Goal: Task Accomplishment & Management: Manage account settings

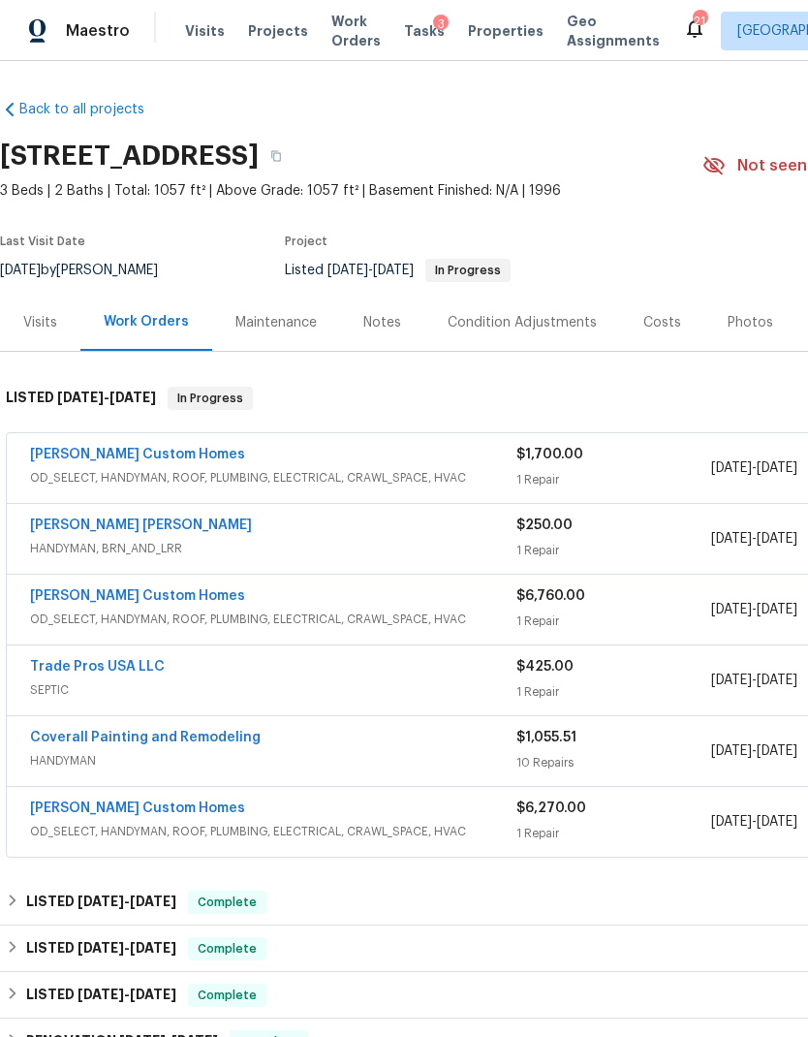
click at [99, 459] on link "[PERSON_NAME] Custom Homes" at bounding box center [137, 455] width 215 height 14
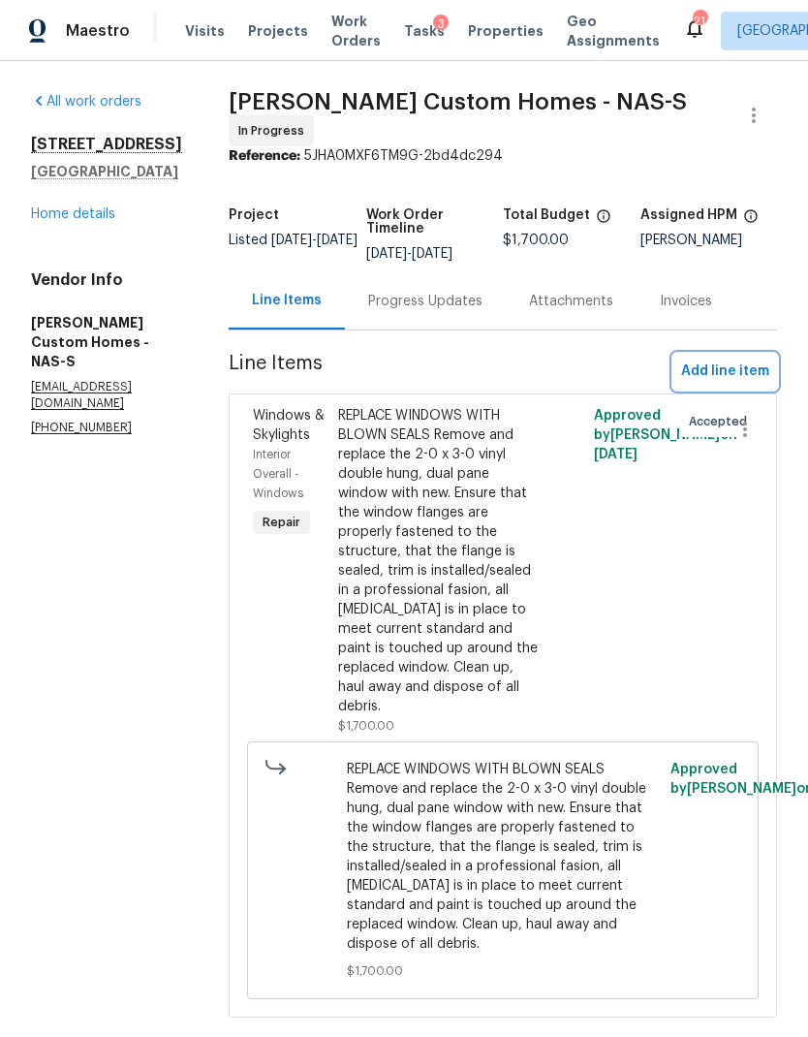
click at [729, 378] on span "Add line item" at bounding box center [725, 372] width 88 height 24
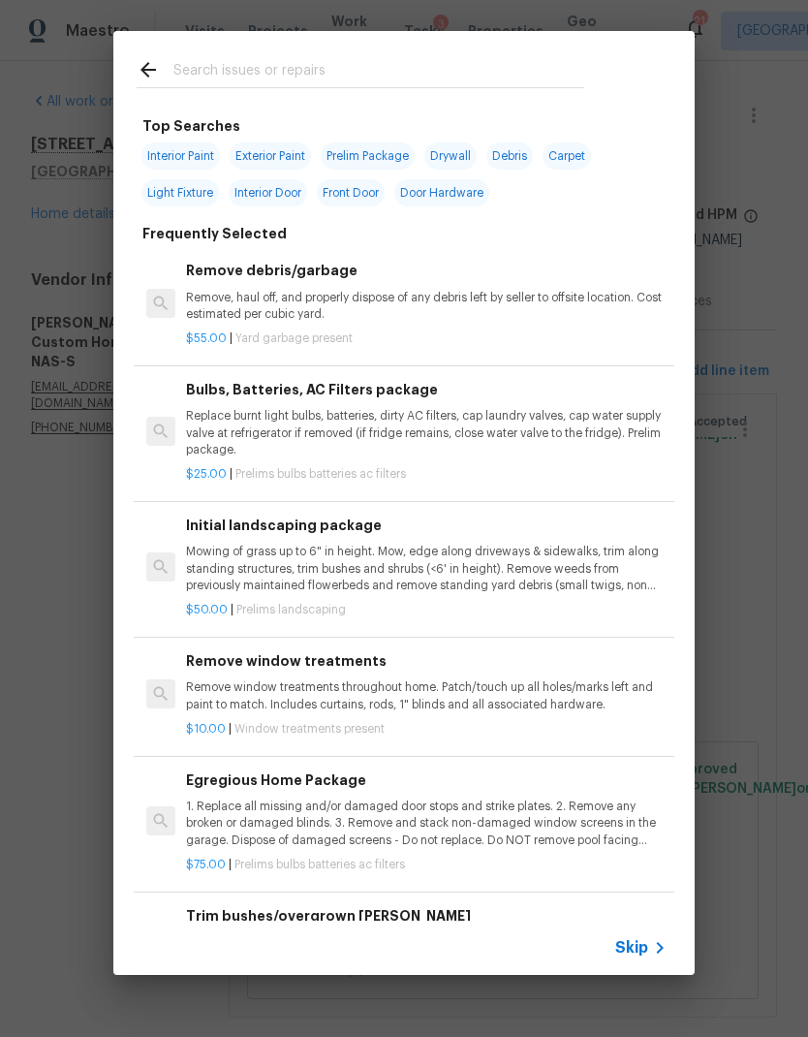
click at [496, 69] on input "text" at bounding box center [378, 72] width 411 height 29
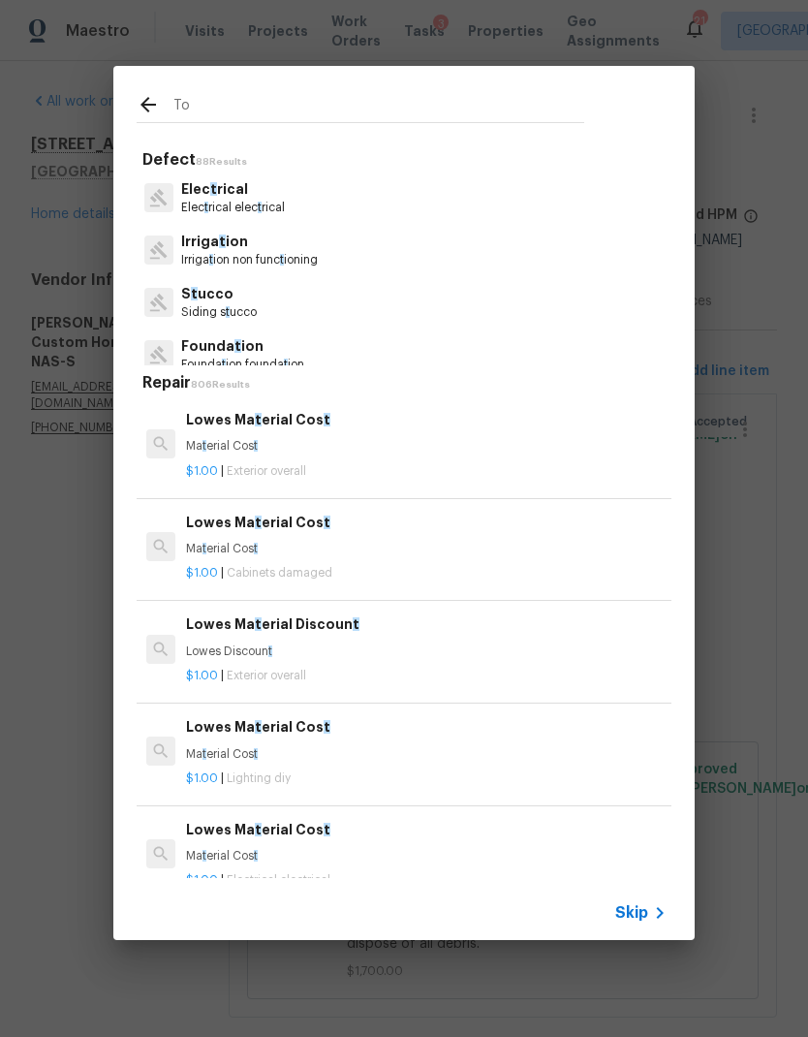
type input "Toi"
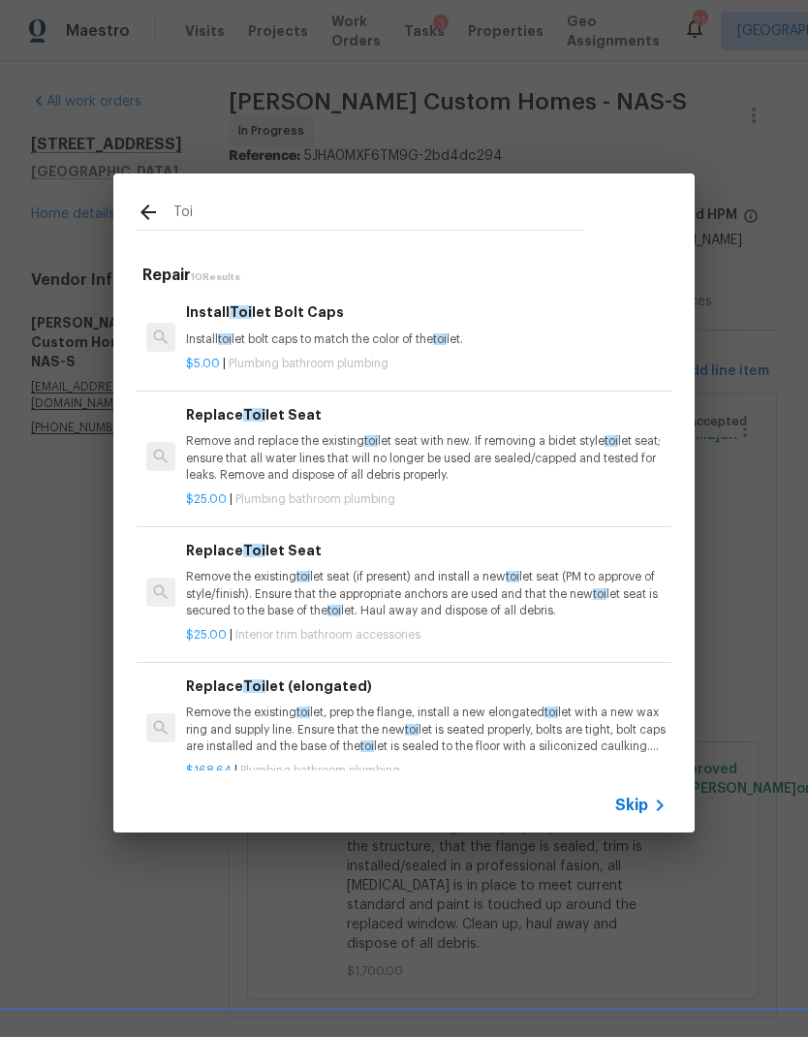
click at [438, 457] on p "Remove and replace the existing toi let seat with new. If removing a bidet styl…" at bounding box center [426, 457] width 481 height 49
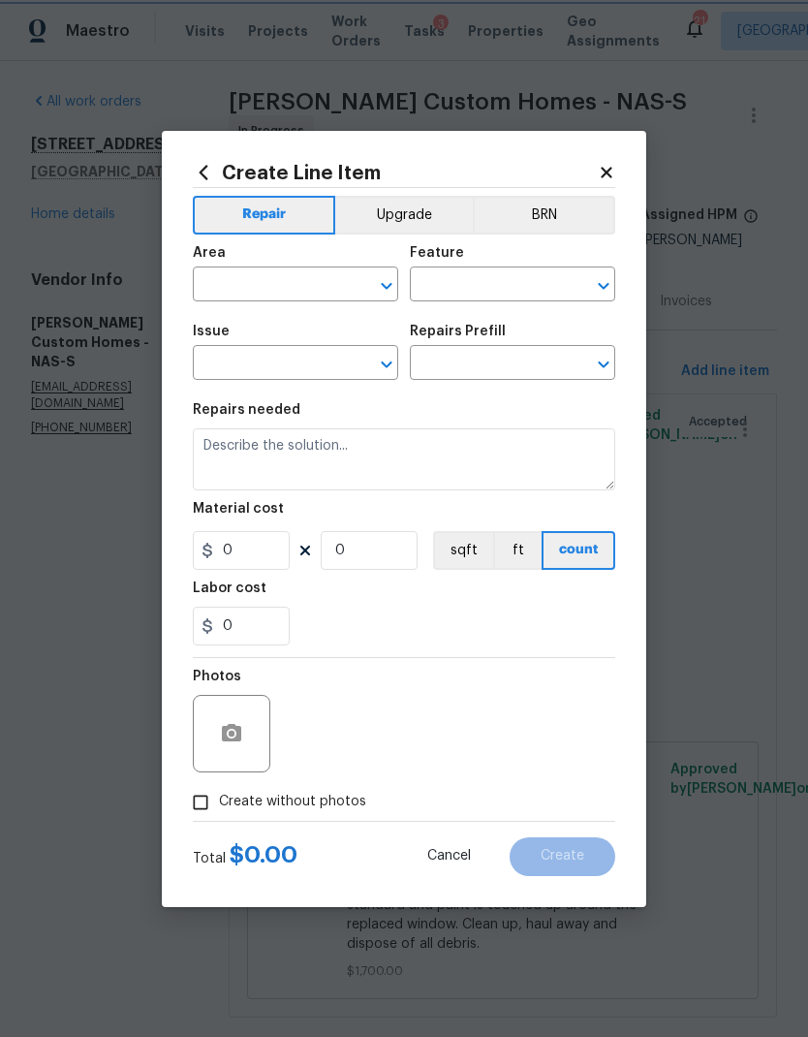
type input "Plumbing"
type input "Bathroom Plumbing"
type input "Replace Toilet Seat $25.00"
type textarea "Remove and replace the existing toilet seat with new. If removing a bidet style…"
type input "25"
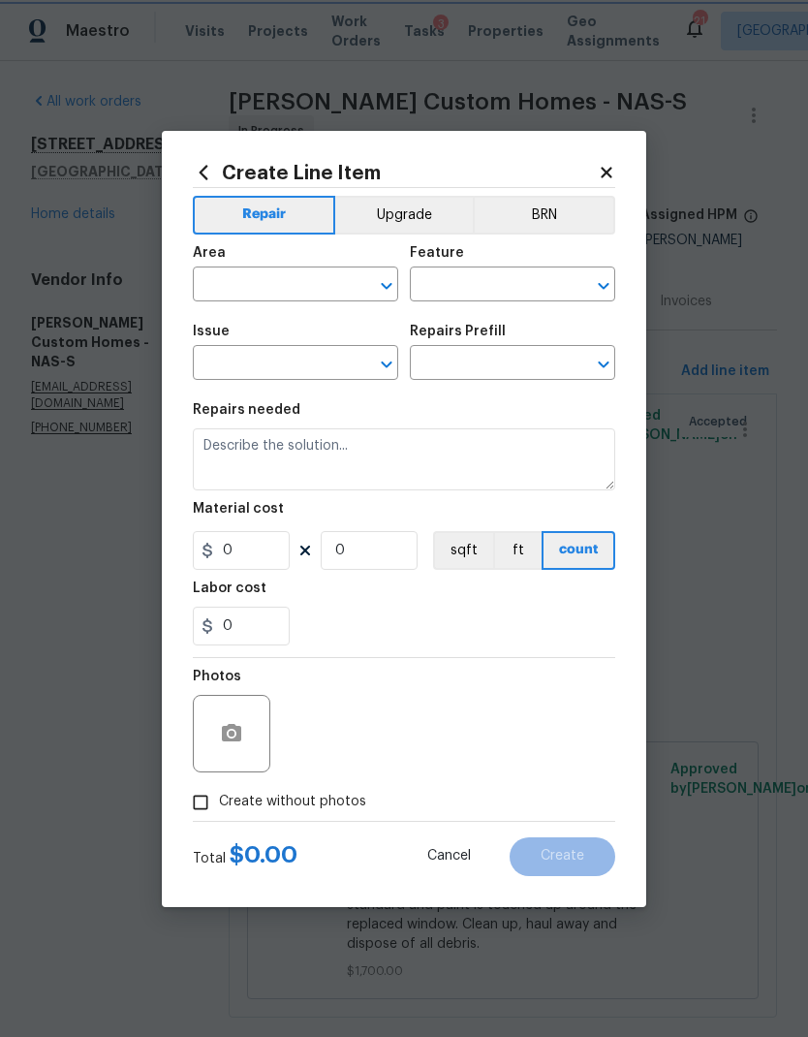
type input "1"
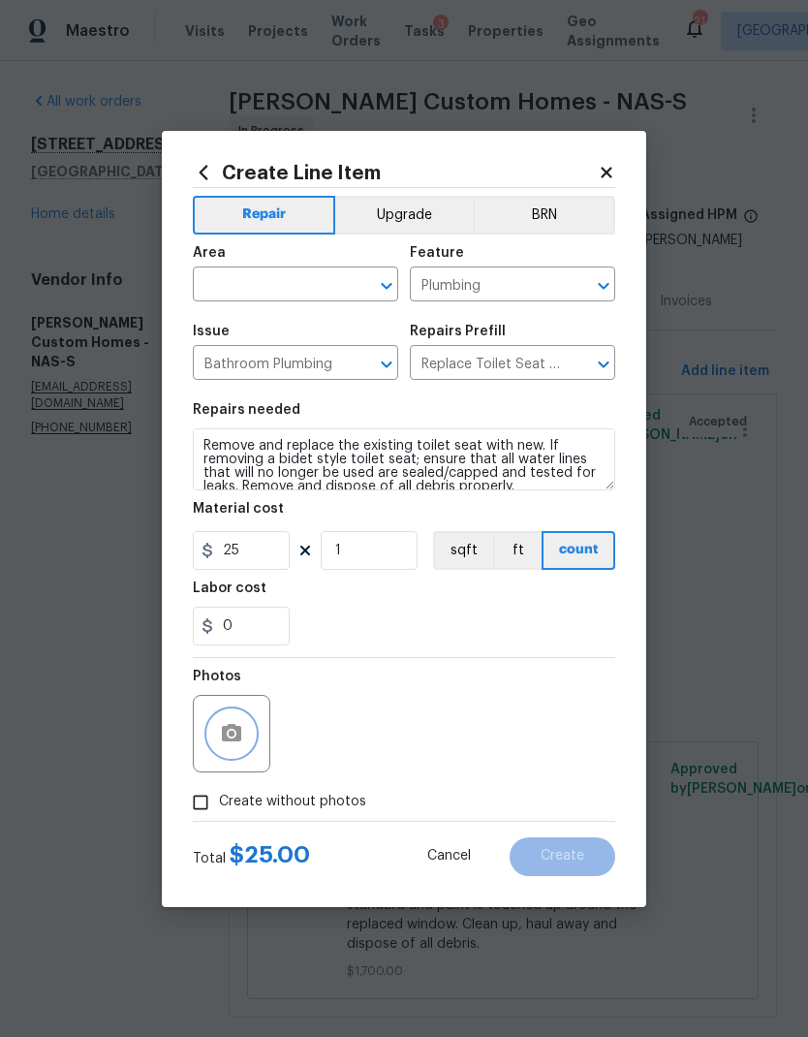
click at [231, 727] on icon "button" at bounding box center [231, 732] width 19 height 17
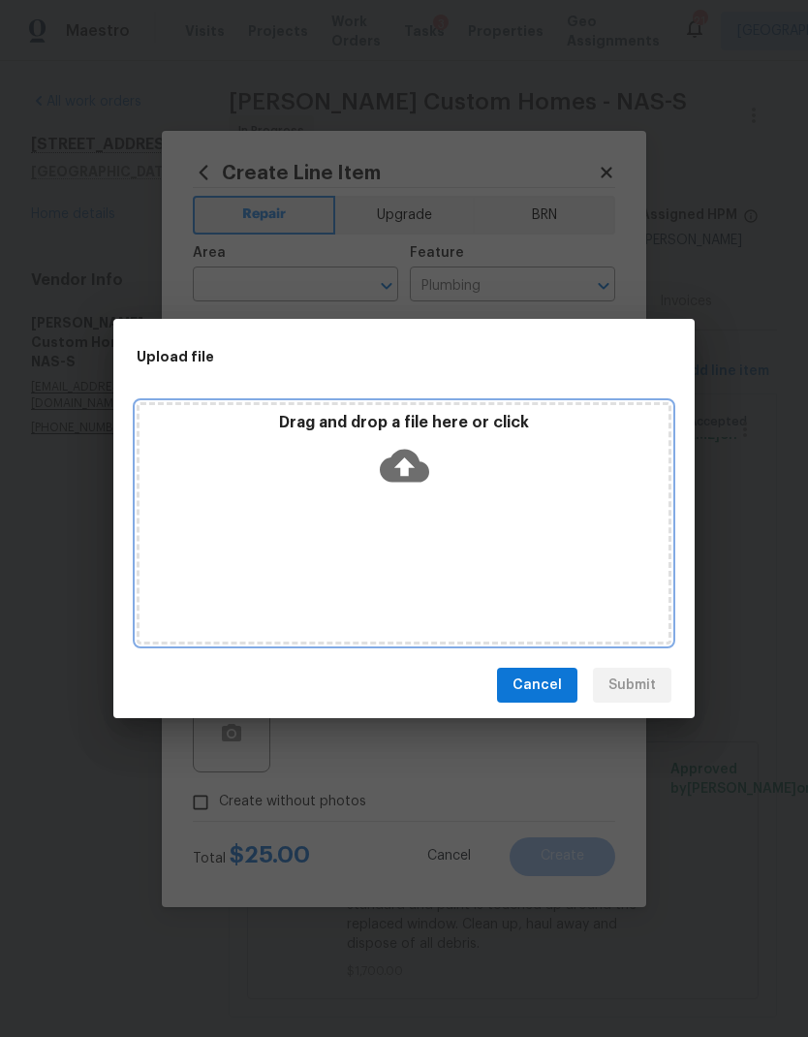
click at [418, 482] on icon at bounding box center [404, 466] width 49 height 33
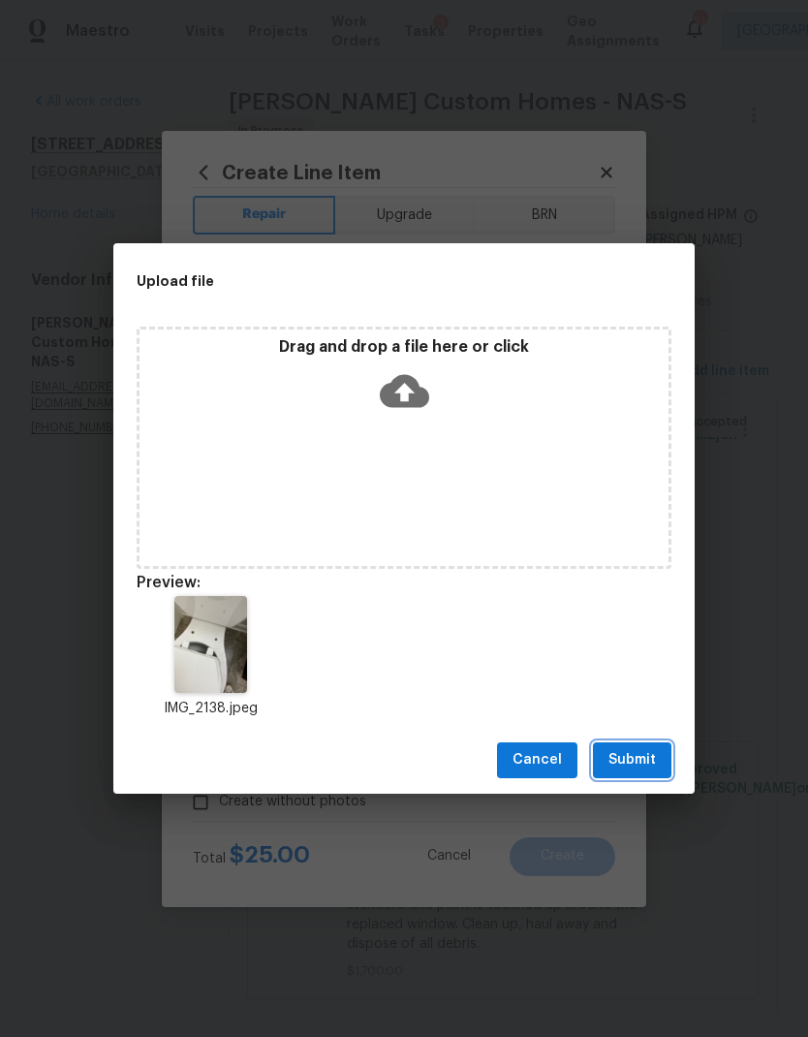
click at [638, 756] on span "Submit" at bounding box center [632, 760] width 47 height 24
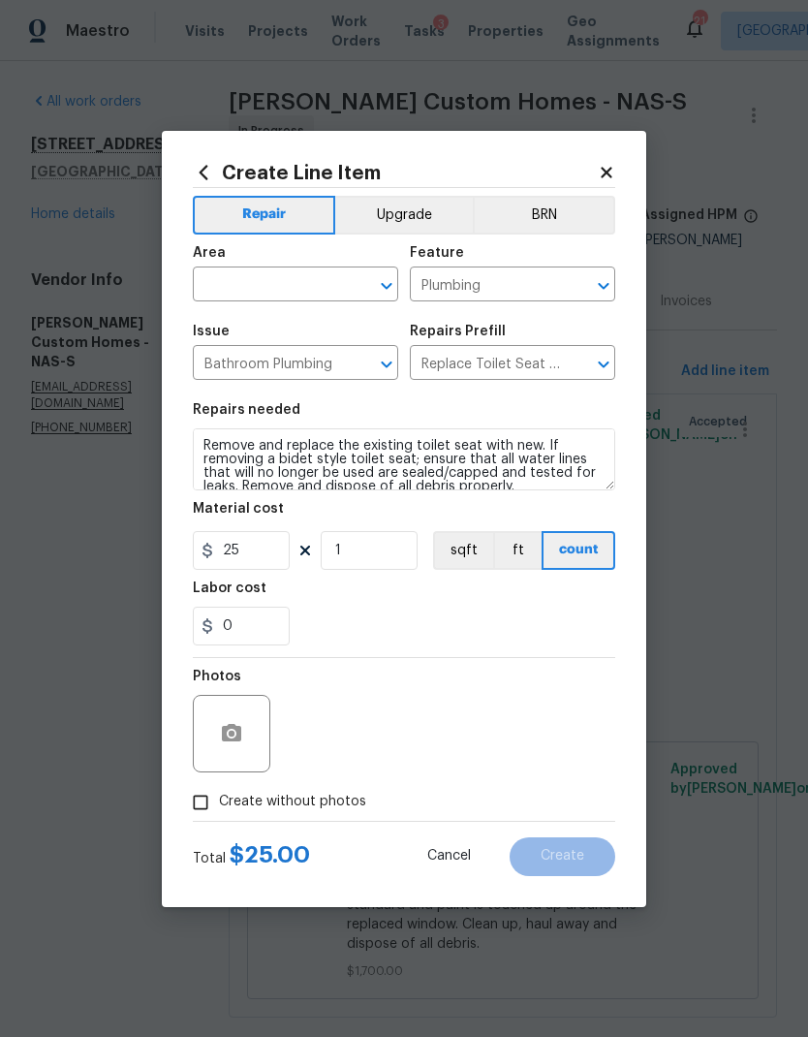
click at [233, 285] on input "text" at bounding box center [268, 286] width 151 height 30
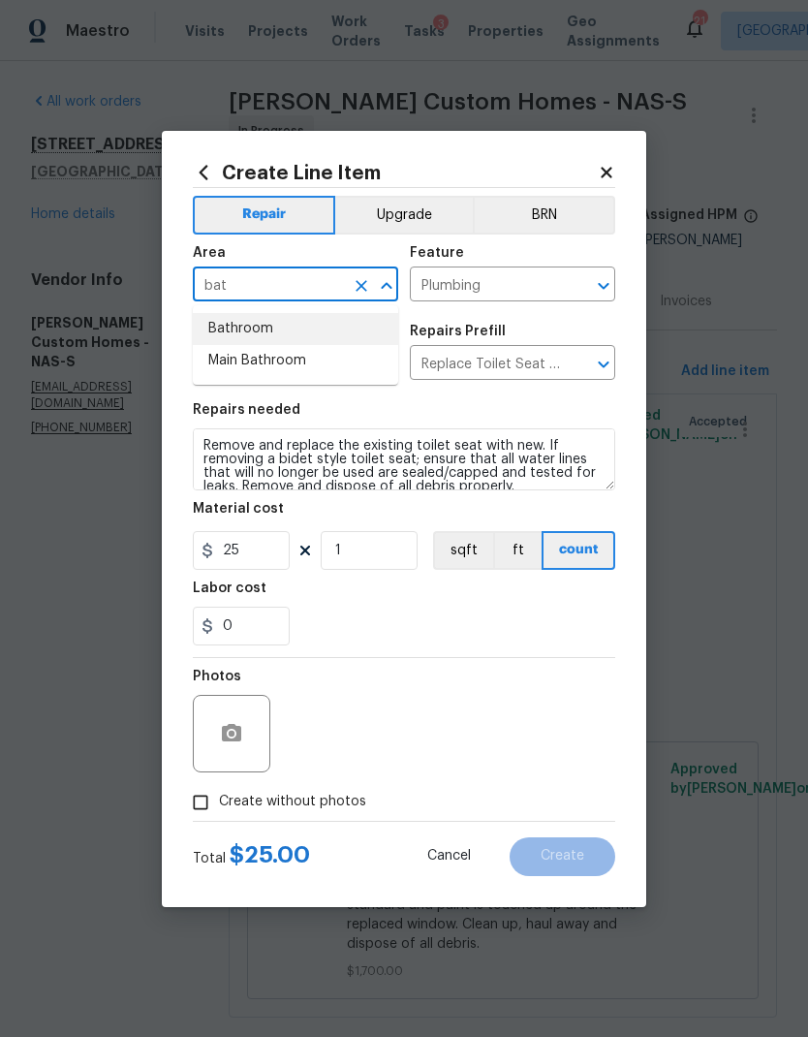
click at [287, 329] on li "Bathroom" at bounding box center [295, 329] width 205 height 32
type input "Bathroom"
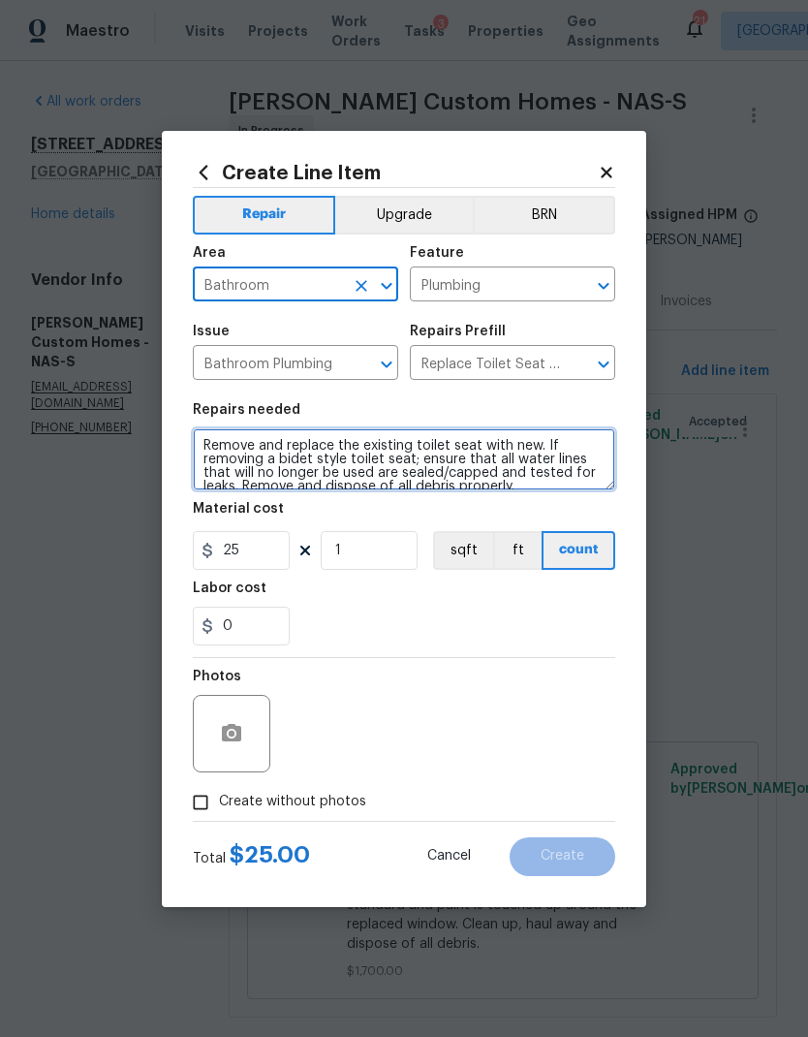
click at [202, 454] on textarea "Remove and replace the existing toilet seat with new. If removing a bidet style…" at bounding box center [404, 459] width 422 height 62
click at [260, 449] on textarea "Remove and replace the existing toilet seat with new. If removing a bidet style…" at bounding box center [404, 459] width 422 height 62
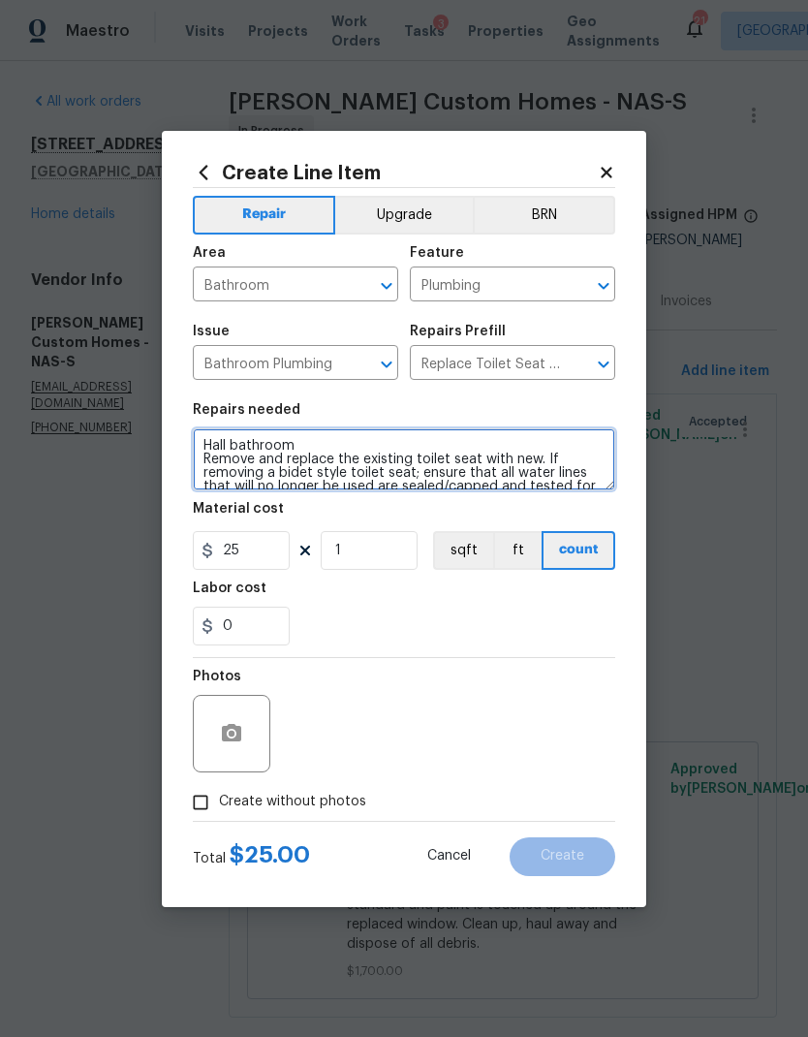
type textarea "Hall bathroom Remove and replace the existing toilet seat with new. If removing…"
click at [591, 606] on div "Labor cost" at bounding box center [404, 593] width 422 height 25
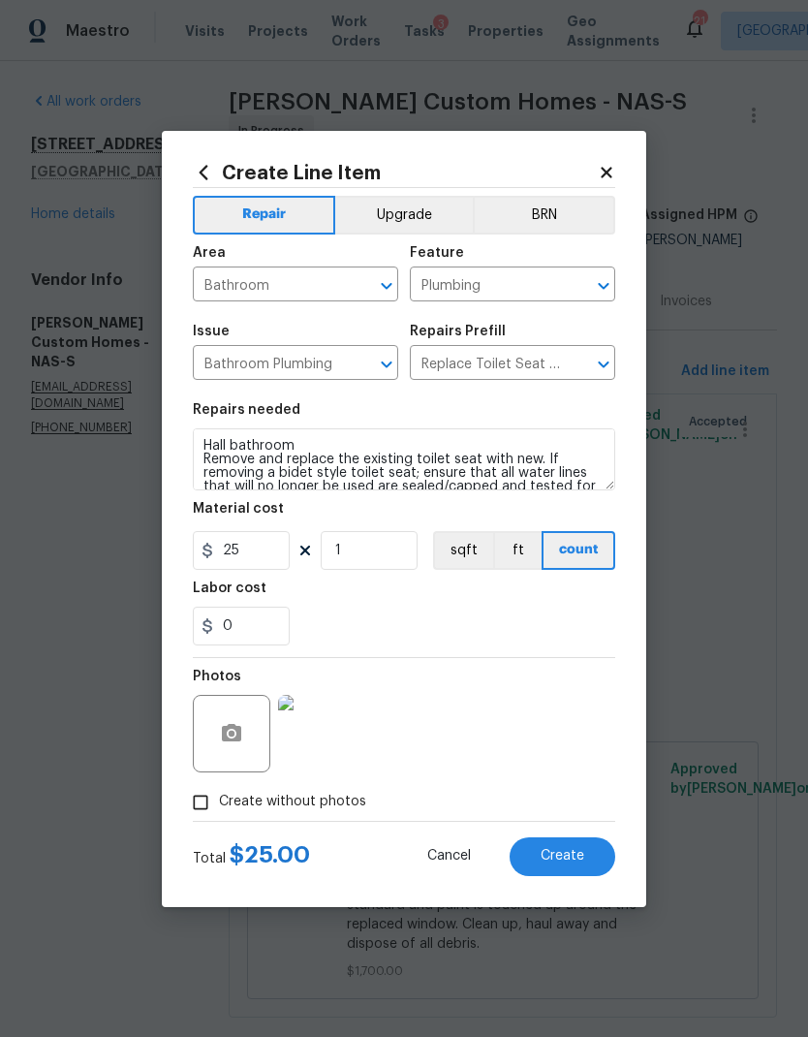
click at [592, 853] on button "Create" at bounding box center [563, 856] width 106 height 39
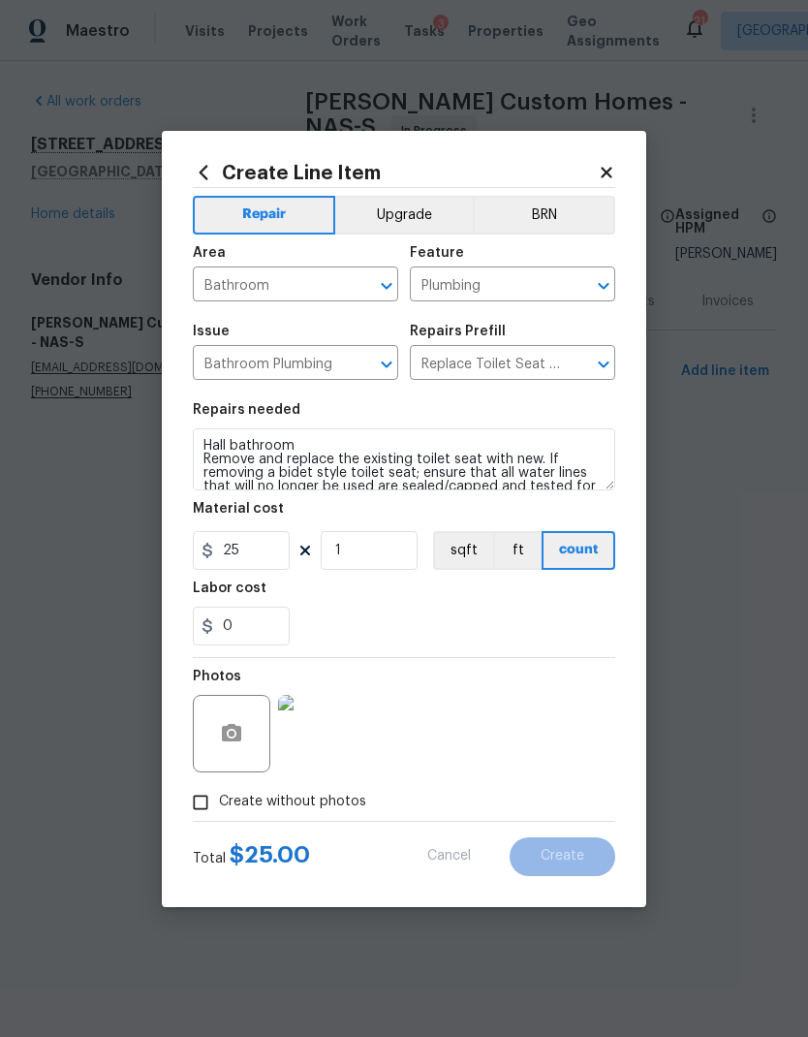
type input "0"
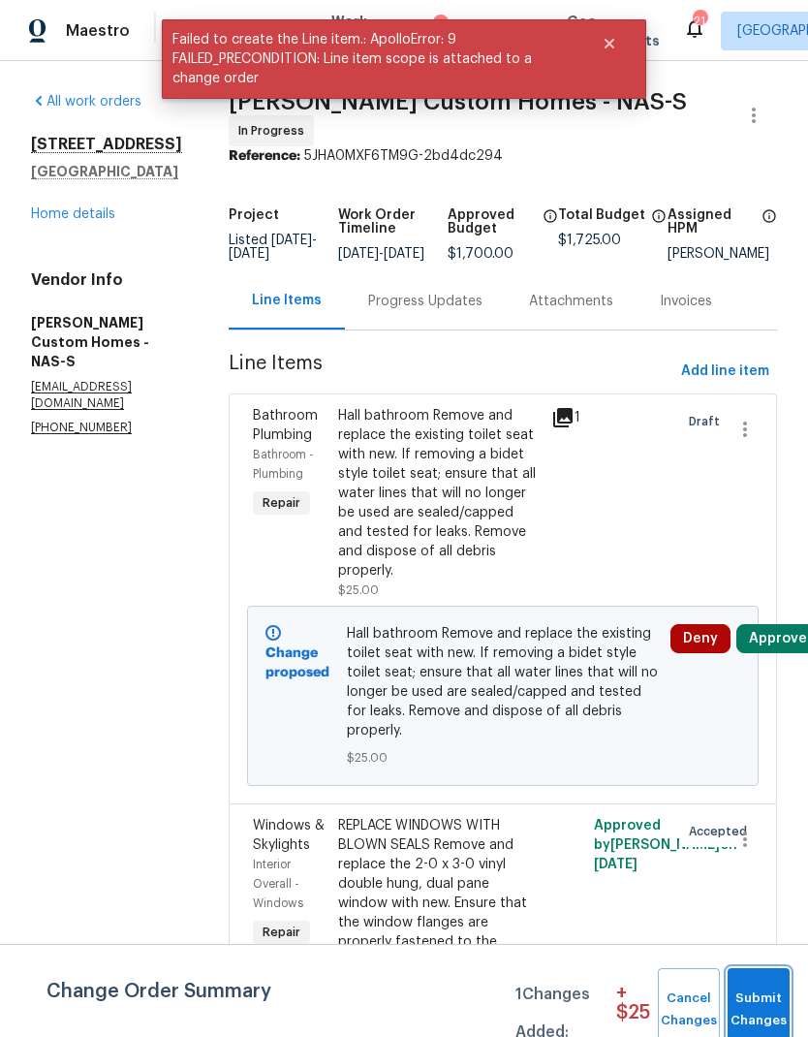
click at [763, 1004] on span "Submit Changes" at bounding box center [758, 1009] width 43 height 45
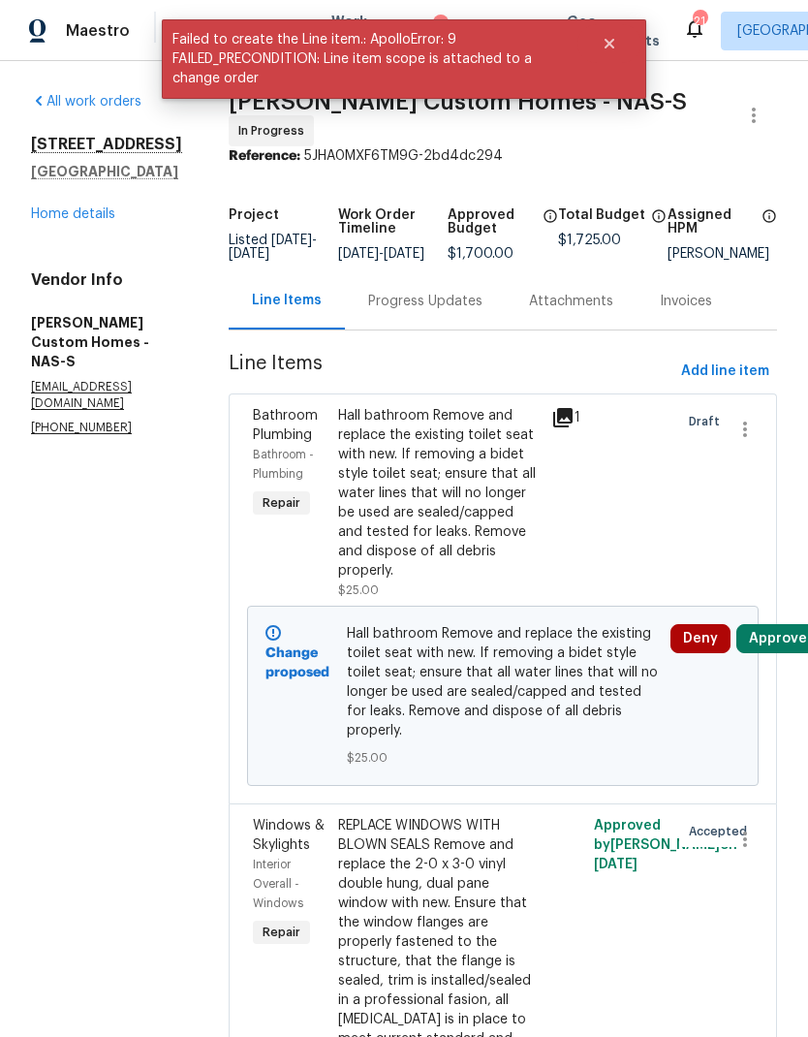
click at [795, 639] on button "Approve" at bounding box center [777, 638] width 83 height 29
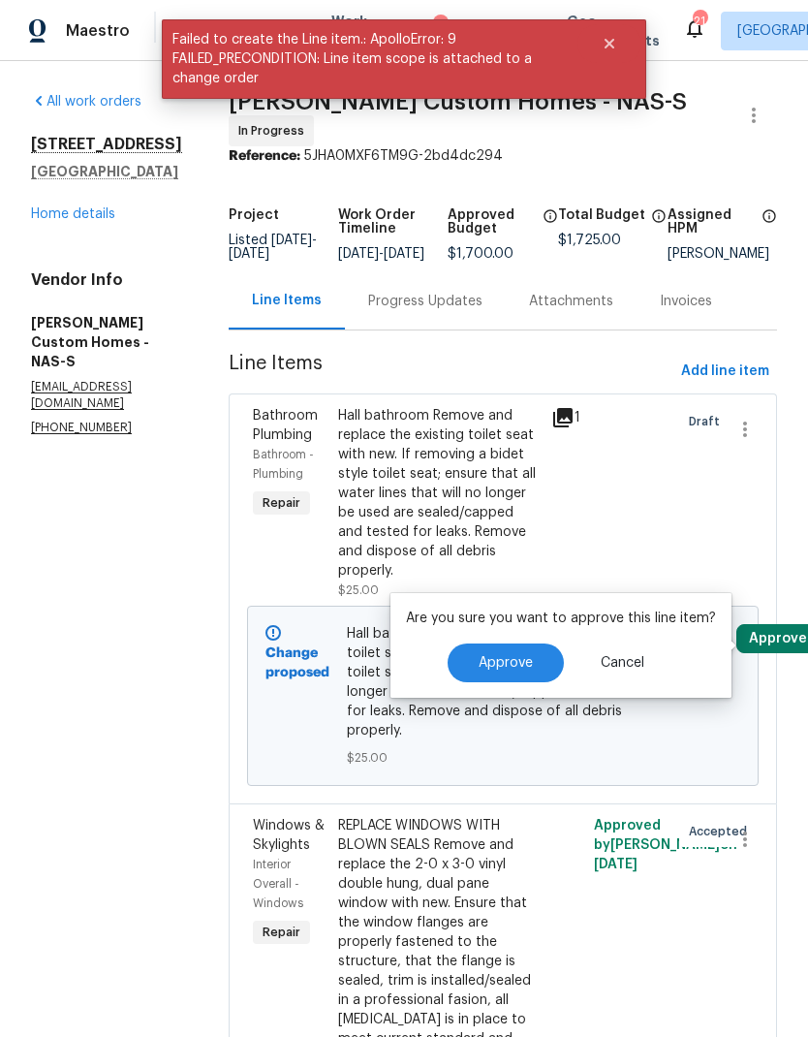
click at [505, 654] on button "Approve" at bounding box center [506, 662] width 116 height 39
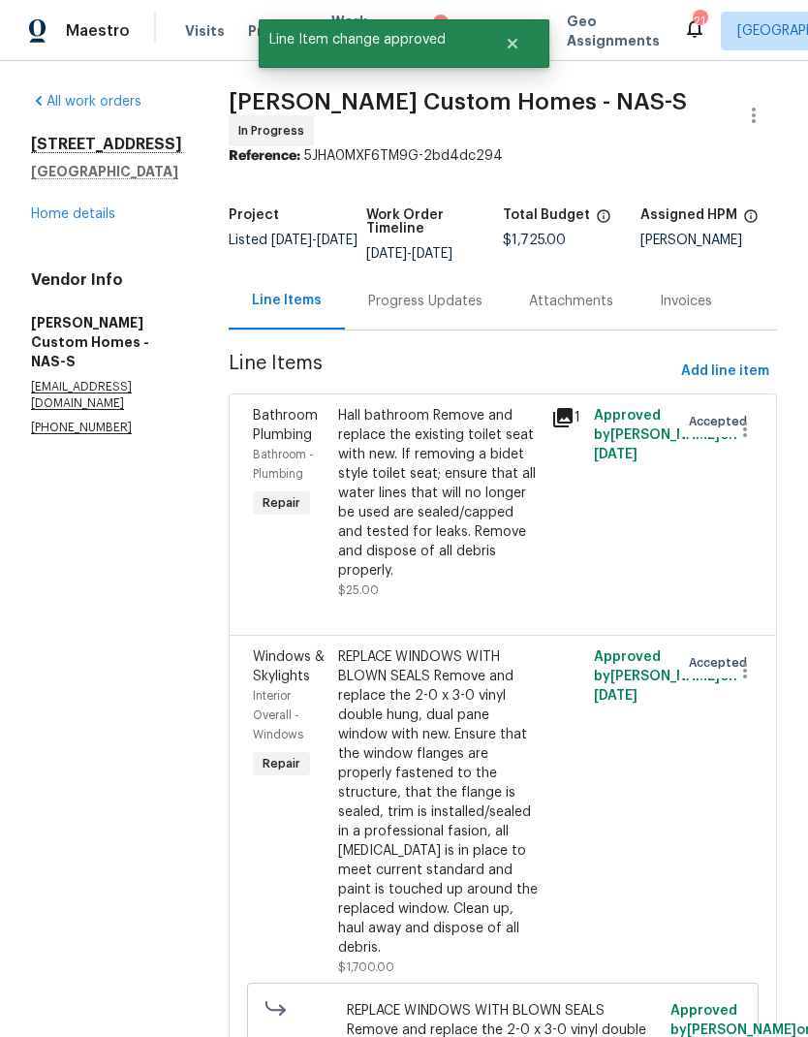
click at [475, 310] on div "Progress Updates" at bounding box center [425, 301] width 114 height 19
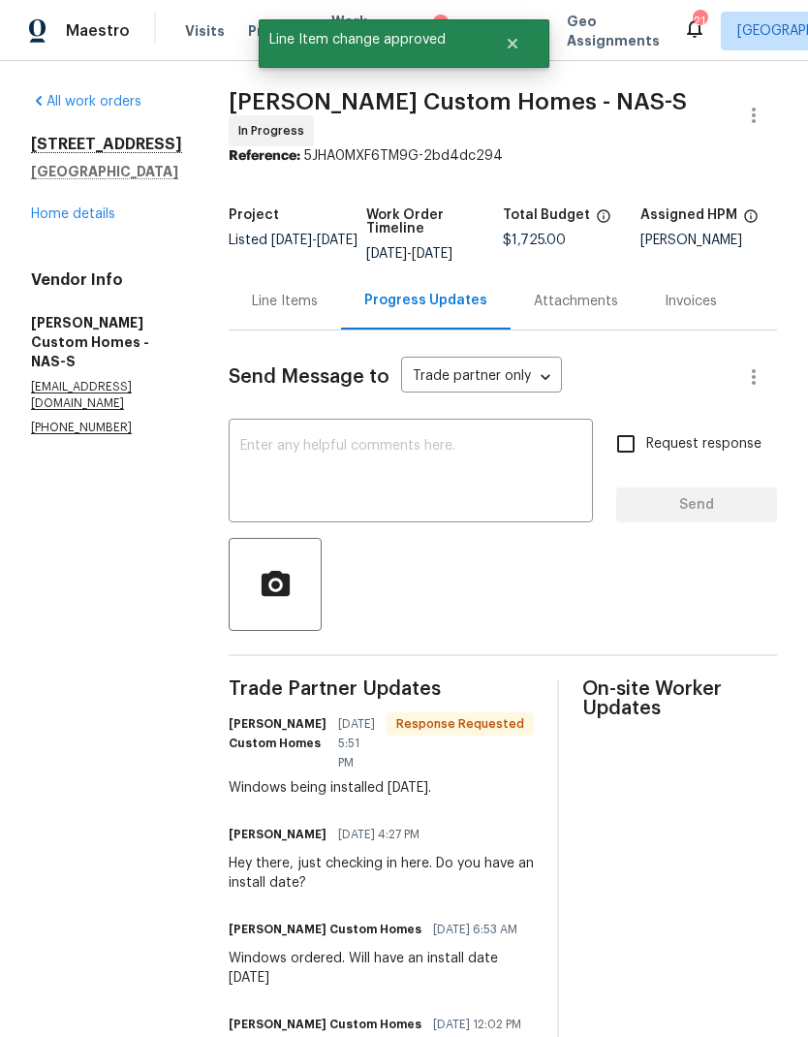
click at [478, 490] on textarea at bounding box center [410, 473] width 341 height 68
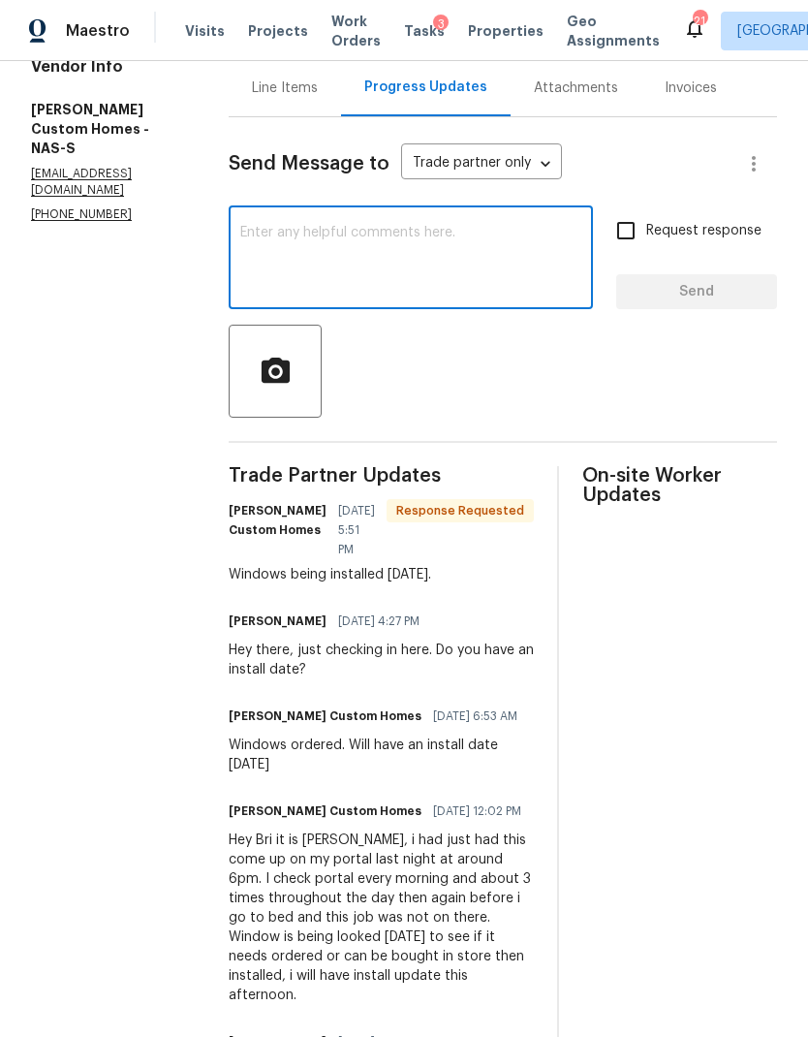
scroll to position [208, 0]
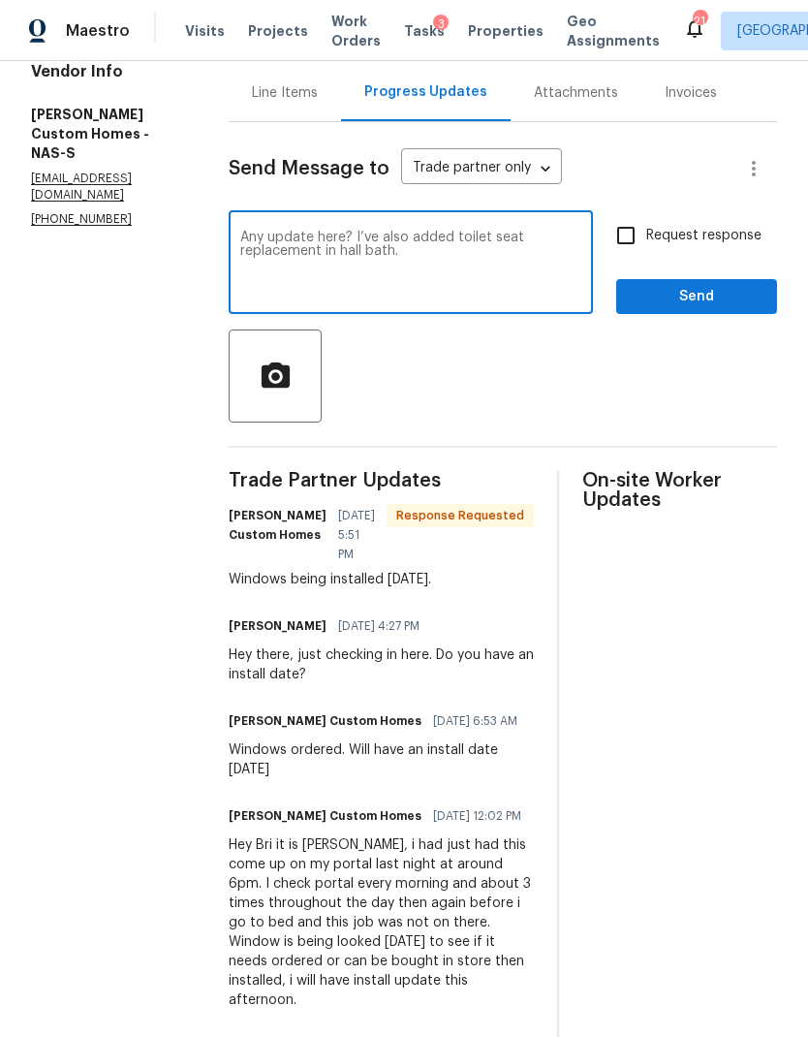
type textarea "Any update here? I’ve also added toilet seat replacement in hall bath."
click at [645, 239] on input "Request response" at bounding box center [626, 235] width 41 height 41
checkbox input "true"
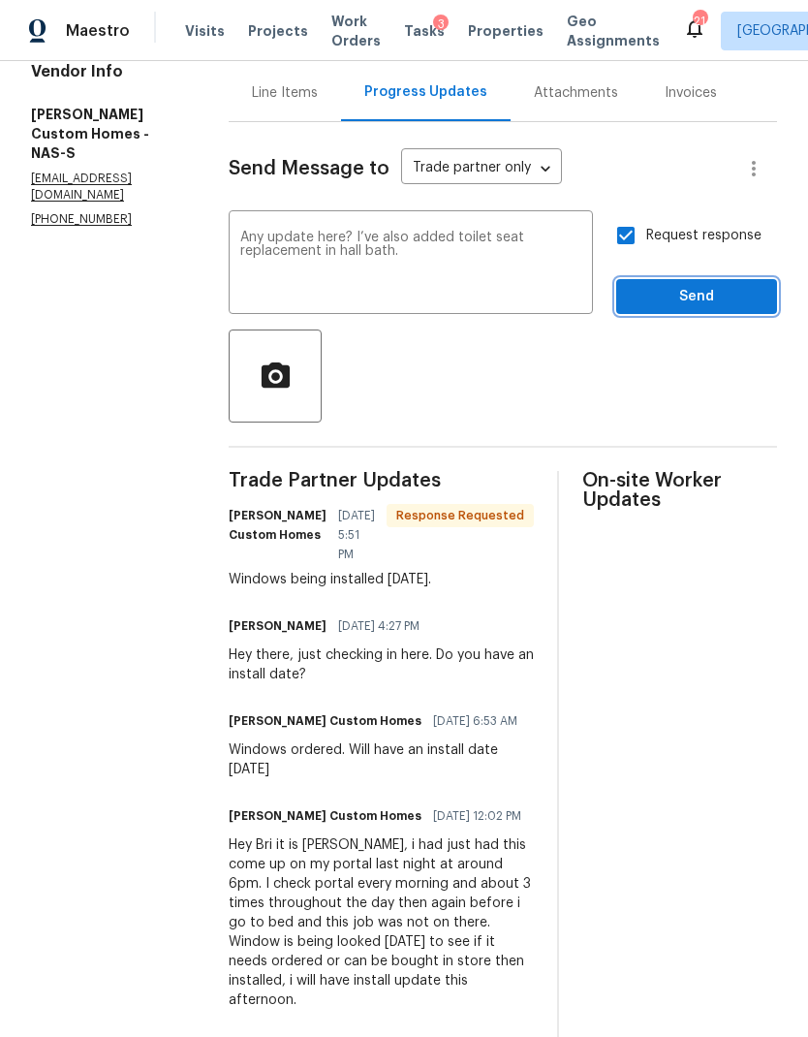
click at [712, 309] on span "Send" at bounding box center [697, 297] width 130 height 24
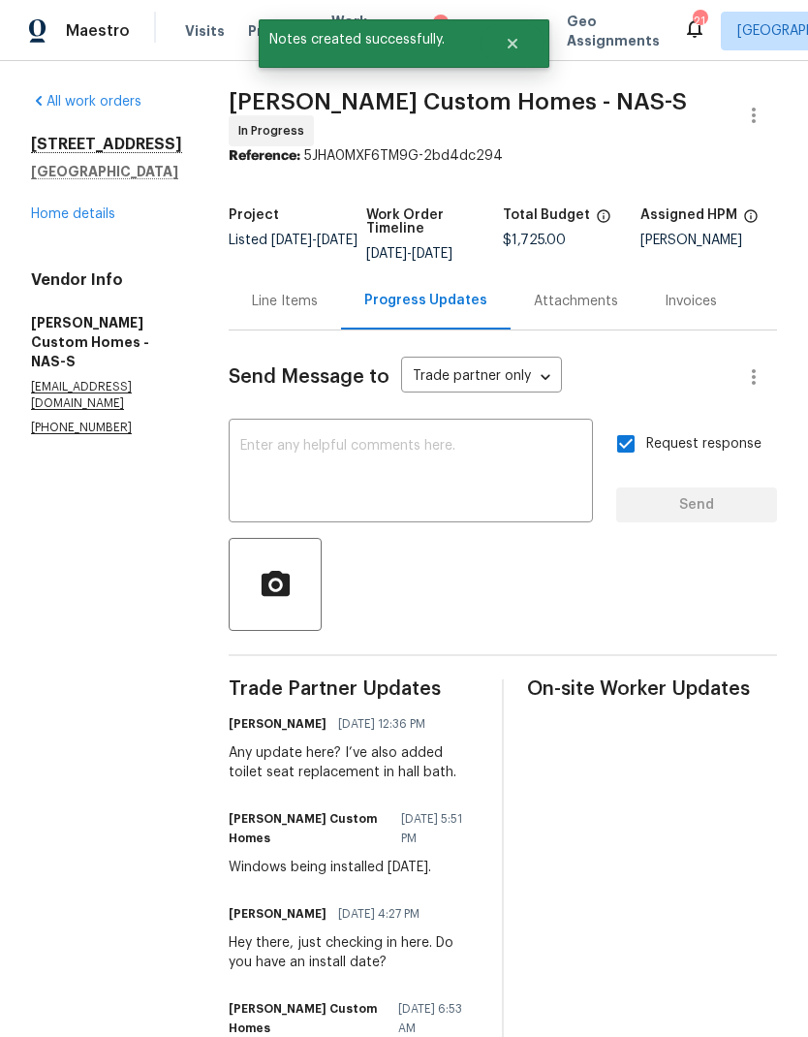
click at [80, 209] on link "Home details" at bounding box center [73, 214] width 84 height 14
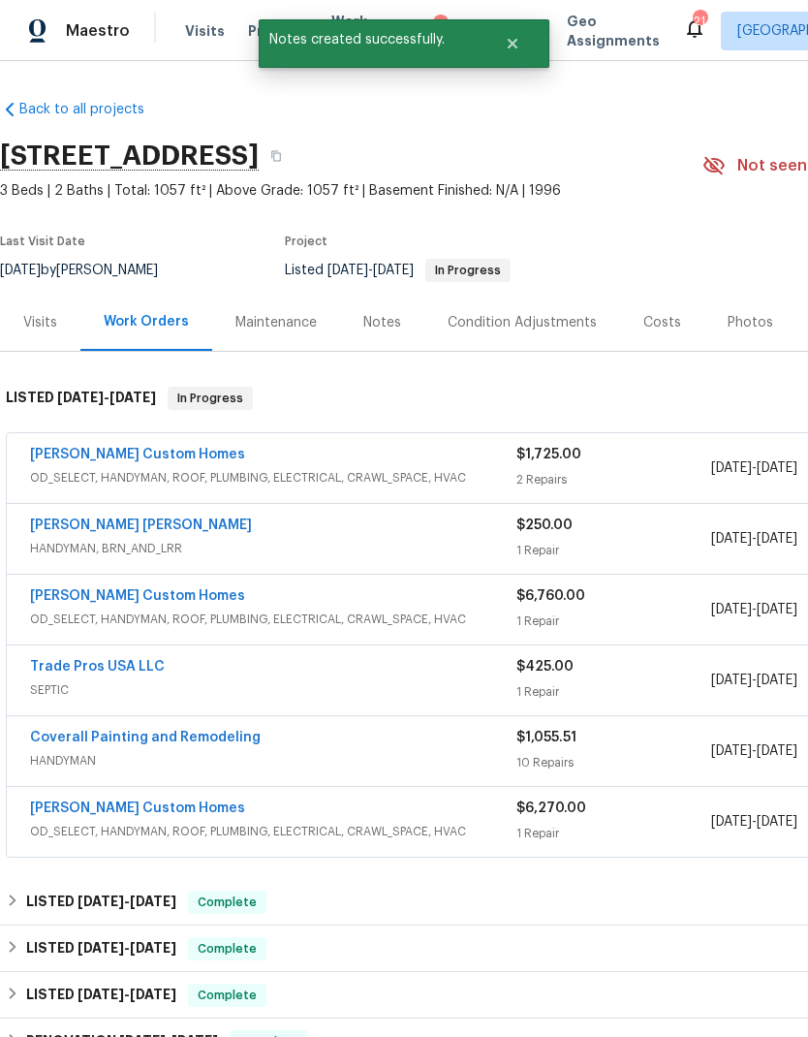
click at [370, 322] on div "Notes" at bounding box center [382, 322] width 38 height 19
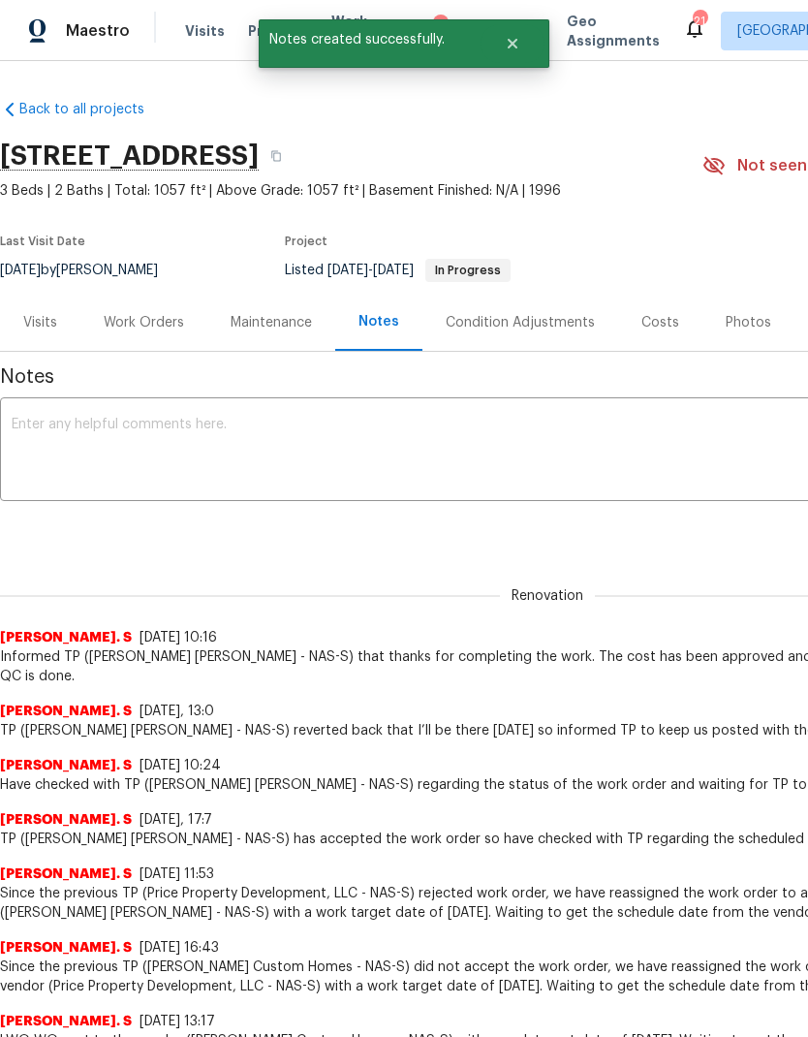
click at [378, 446] on textarea at bounding box center [548, 452] width 1072 height 68
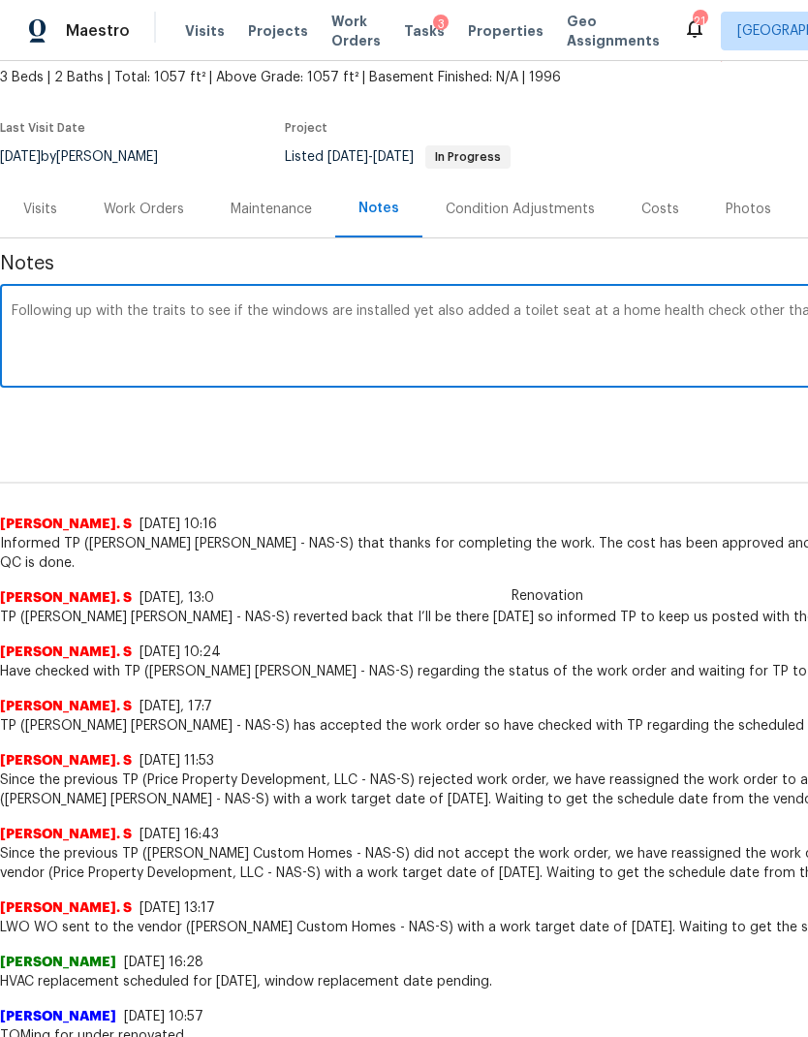
scroll to position [113, 287]
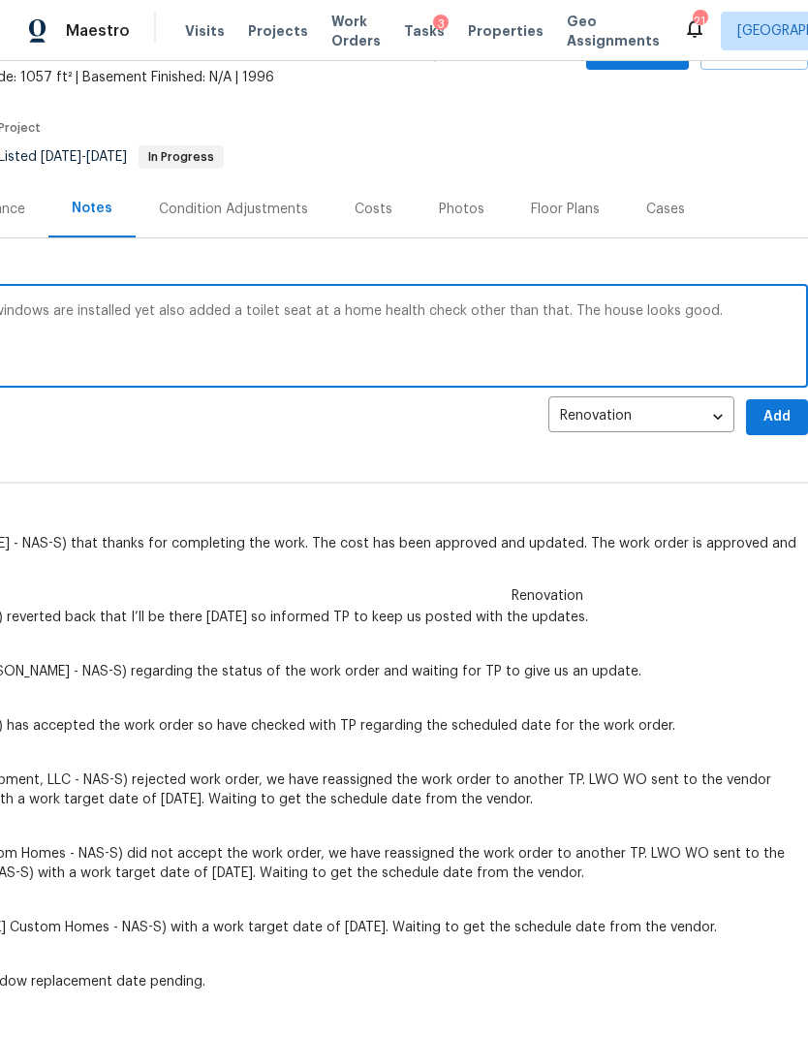
type textarea "Following up with the trades to see if the windows are installed yet also added…"
click at [787, 411] on span "Add" at bounding box center [777, 417] width 31 height 24
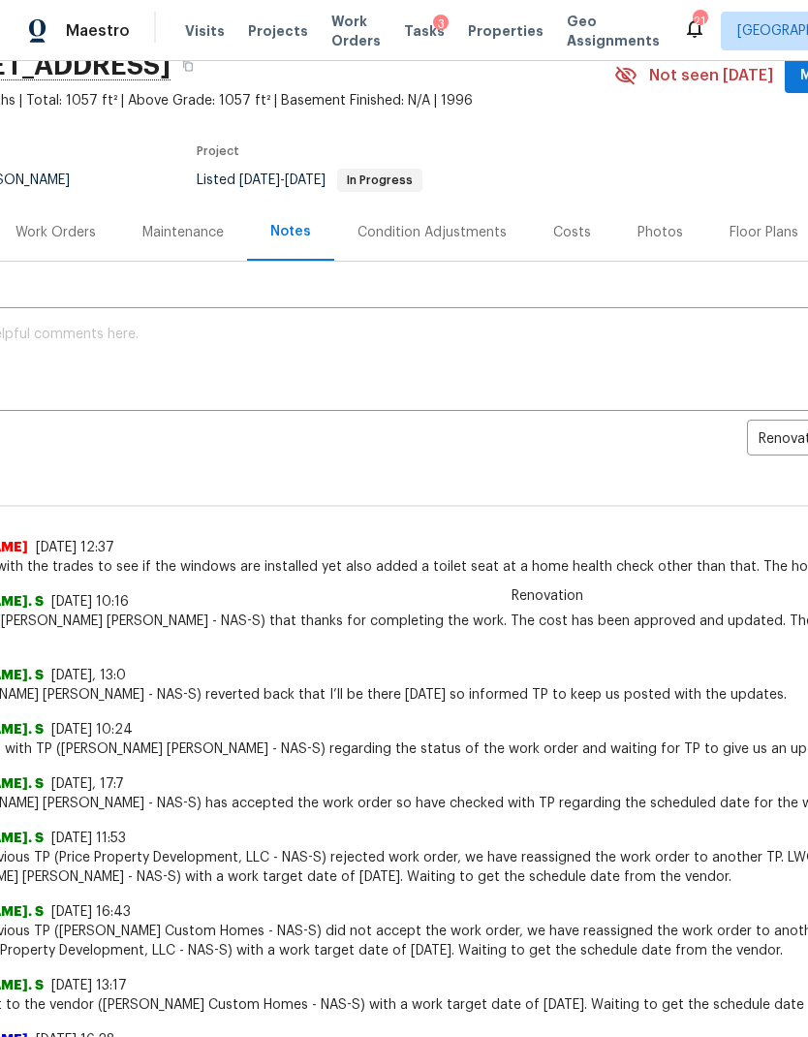
scroll to position [93, 18]
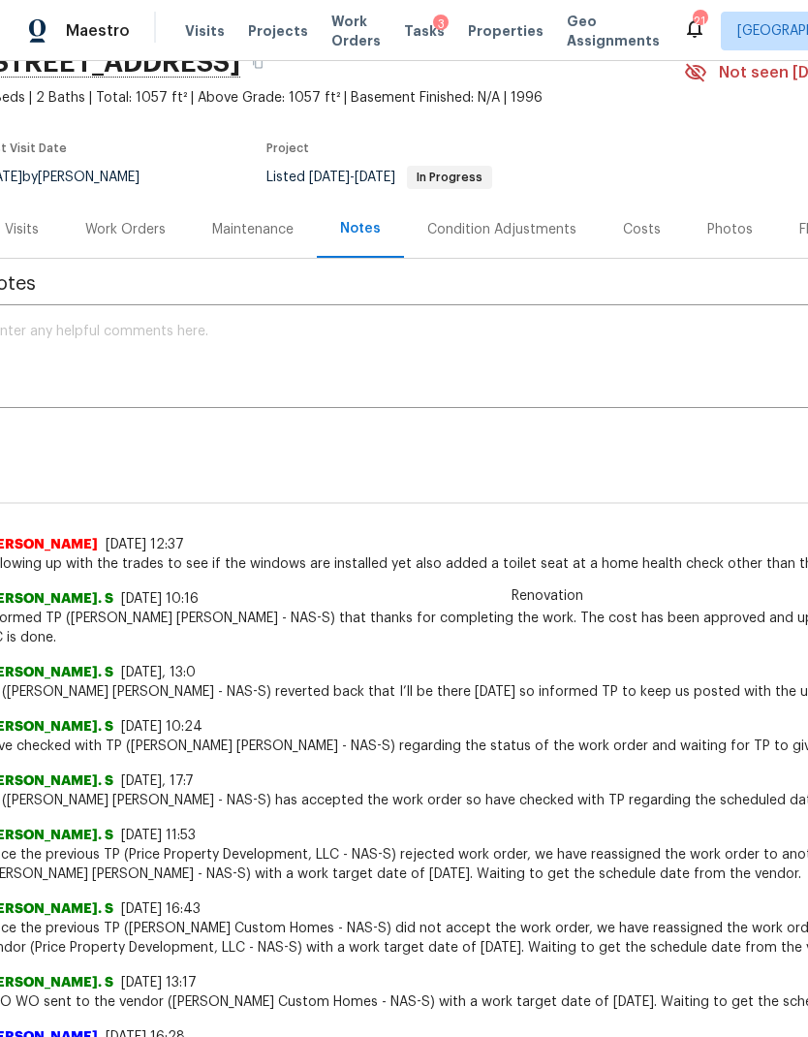
click at [147, 230] on div "Work Orders" at bounding box center [125, 229] width 80 height 19
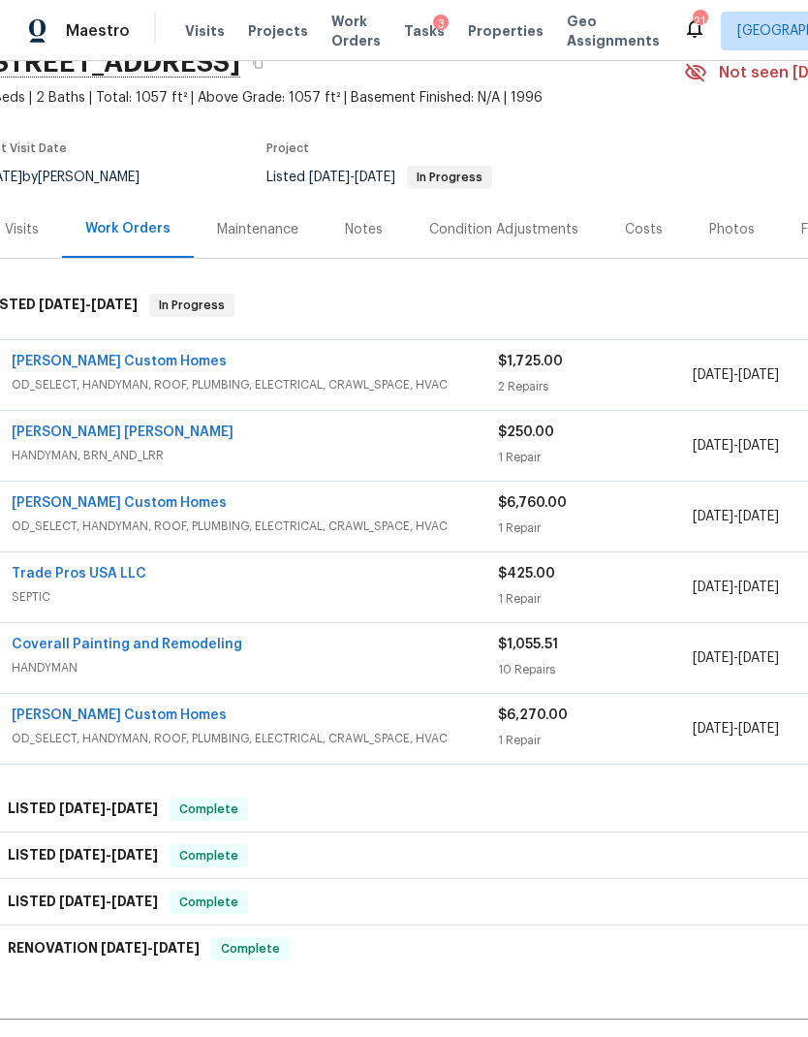
click at [119, 355] on link "[PERSON_NAME] Custom Homes" at bounding box center [119, 362] width 215 height 14
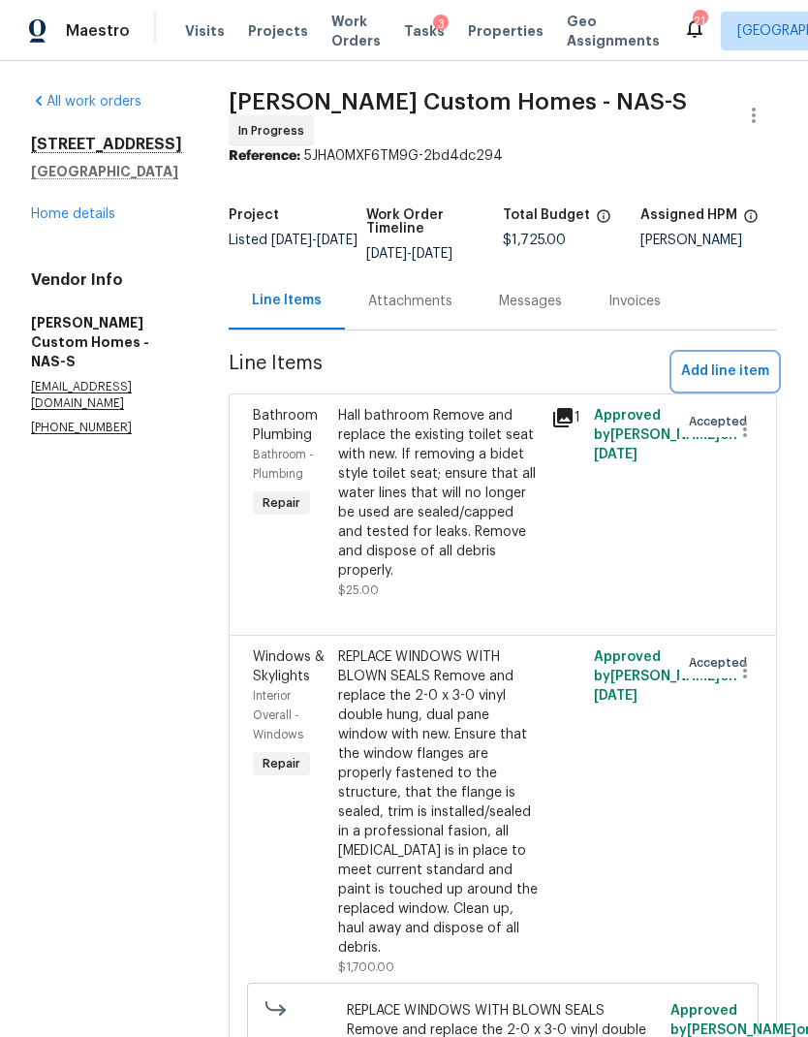
click at [741, 384] on span "Add line item" at bounding box center [725, 372] width 88 height 24
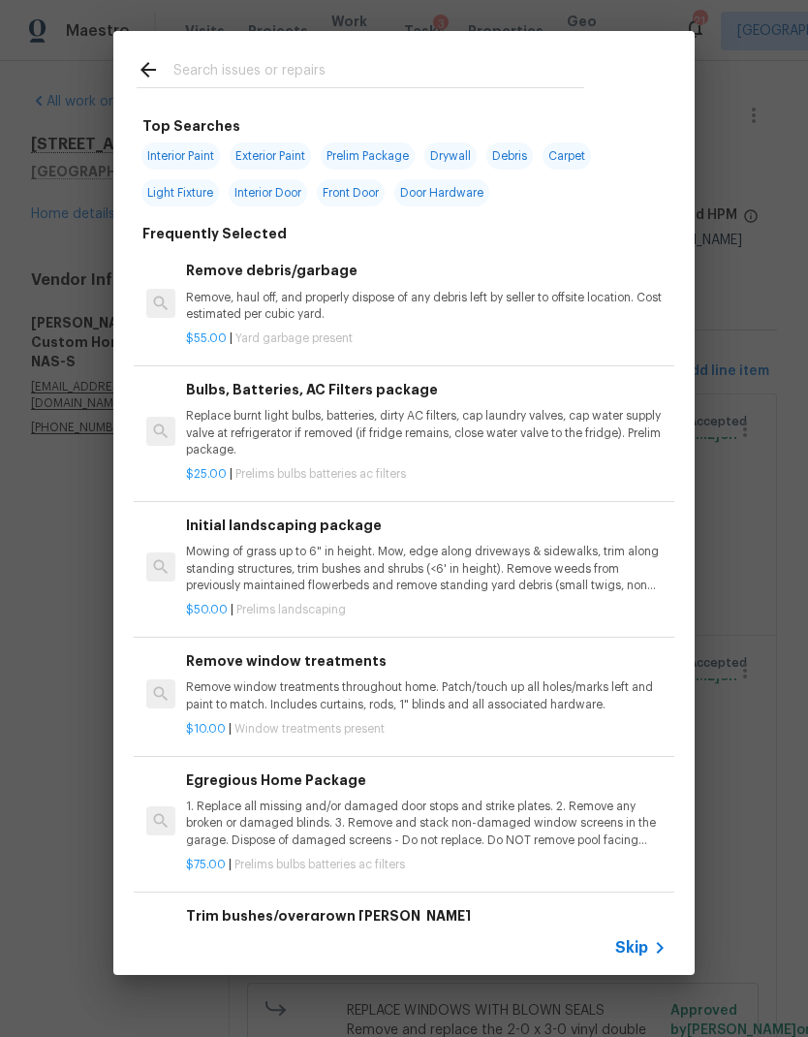
click at [636, 944] on span "Skip" at bounding box center [631, 947] width 33 height 19
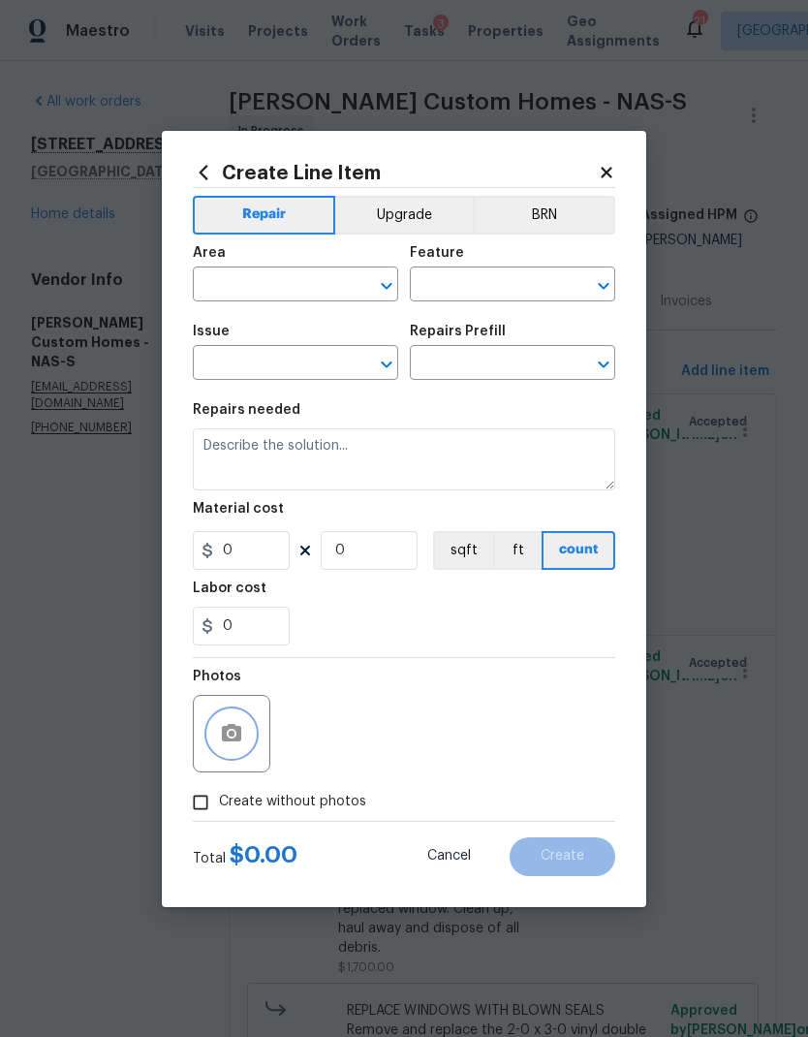
click at [239, 730] on icon "button" at bounding box center [231, 732] width 19 height 17
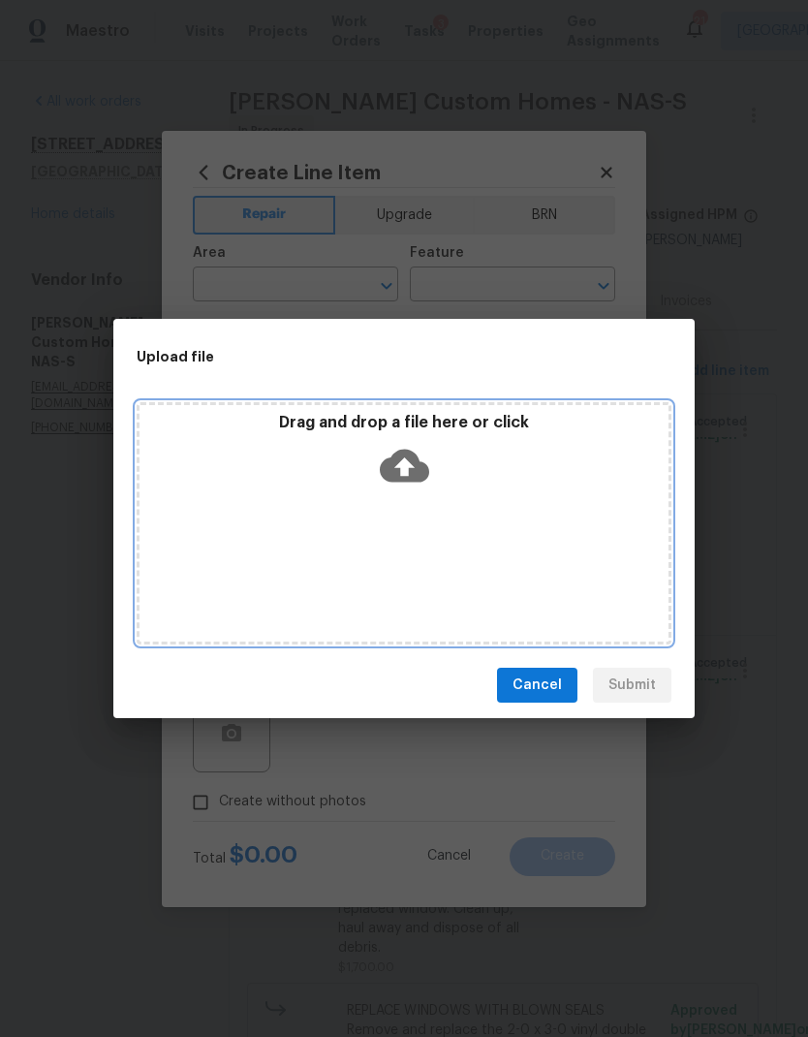
click at [420, 479] on icon at bounding box center [404, 466] width 49 height 33
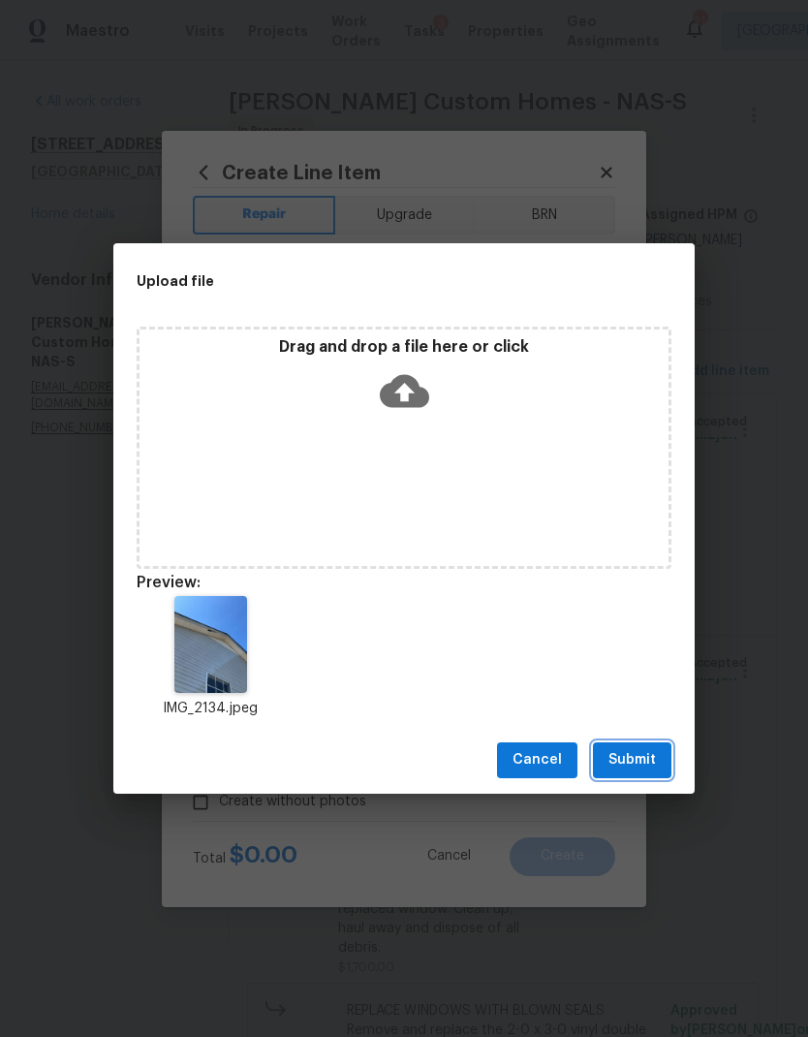
click at [645, 747] on button "Submit" at bounding box center [632, 760] width 78 height 36
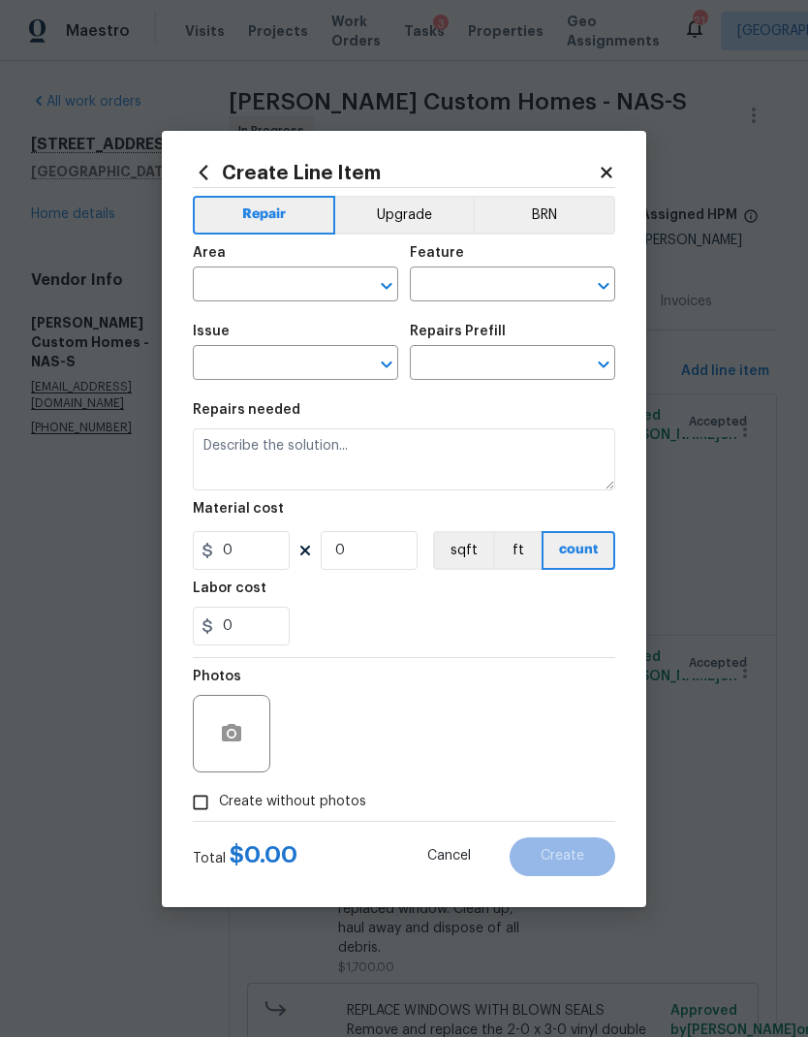
click at [273, 281] on input "text" at bounding box center [268, 286] width 151 height 30
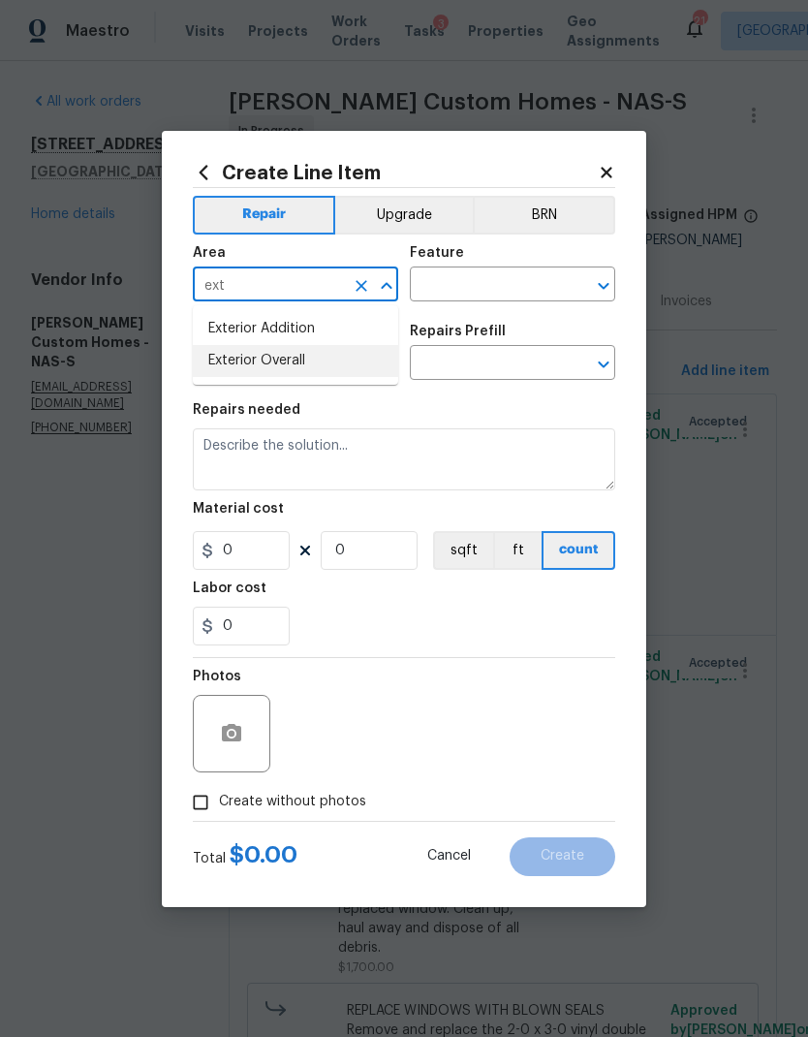
click at [303, 376] on li "Exterior Overall" at bounding box center [295, 361] width 205 height 32
type input "Exterior Overall"
click at [491, 283] on input "text" at bounding box center [485, 286] width 151 height 30
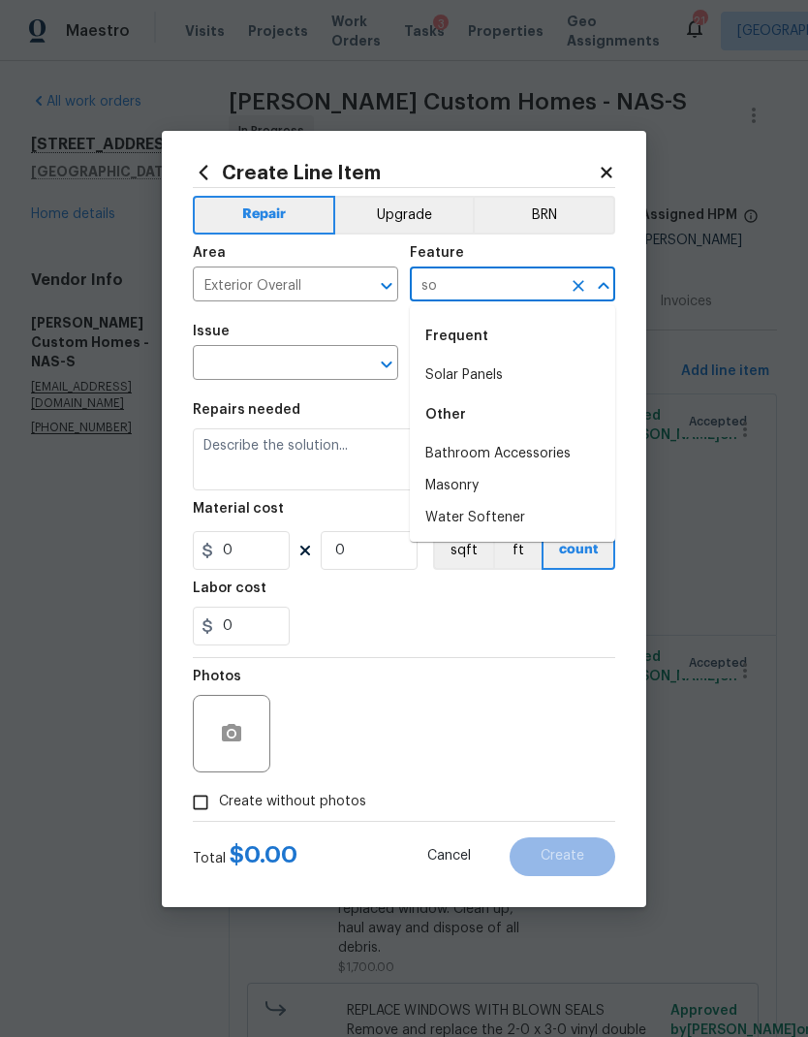
type input "s"
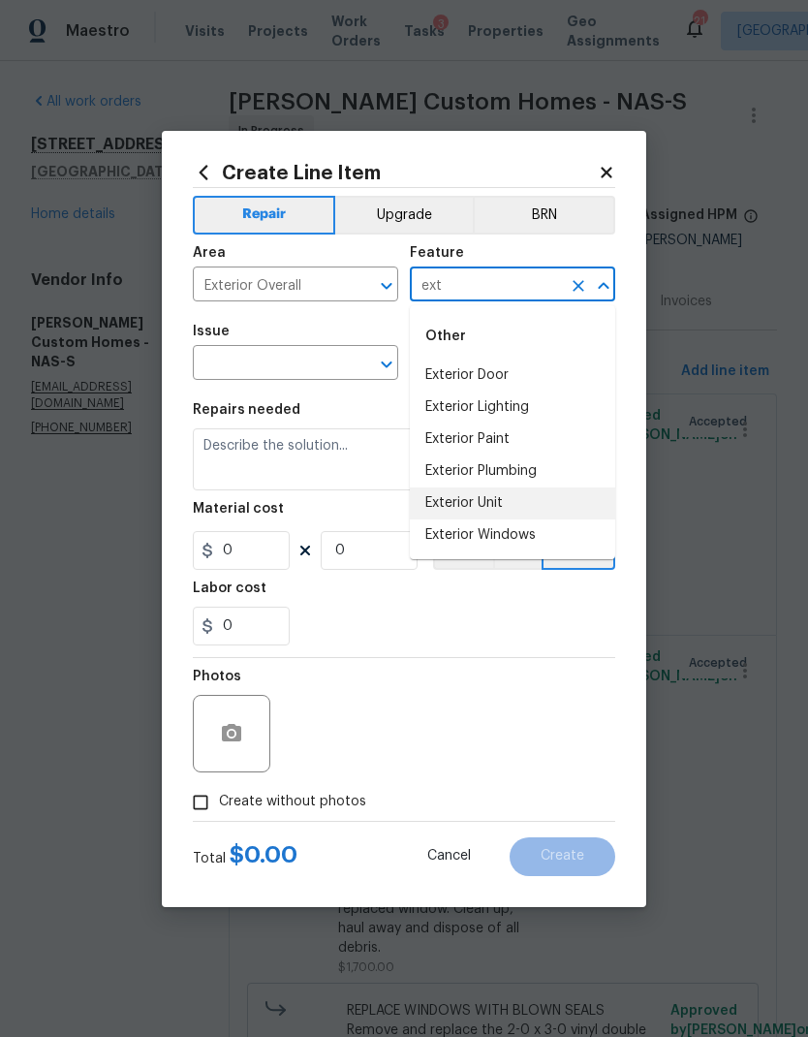
click at [526, 501] on li "Exterior Unit" at bounding box center [512, 503] width 205 height 32
type input "Exterior Unit"
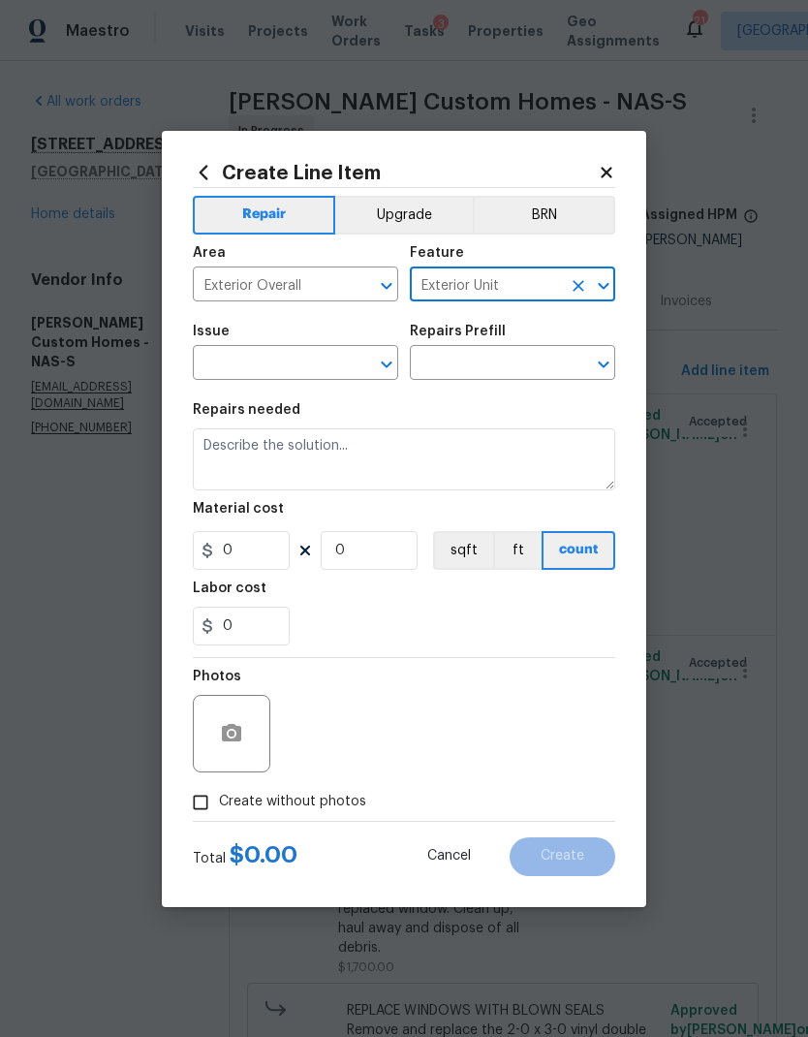
click at [280, 356] on input "text" at bounding box center [268, 365] width 151 height 30
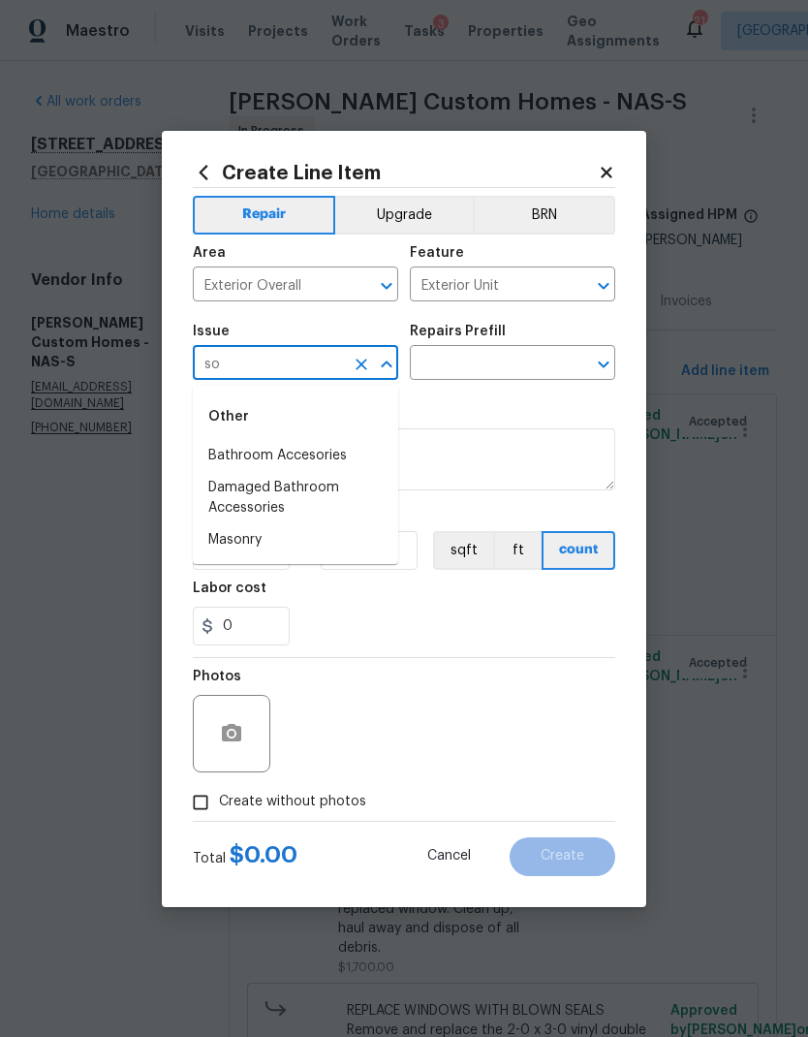
type input "s"
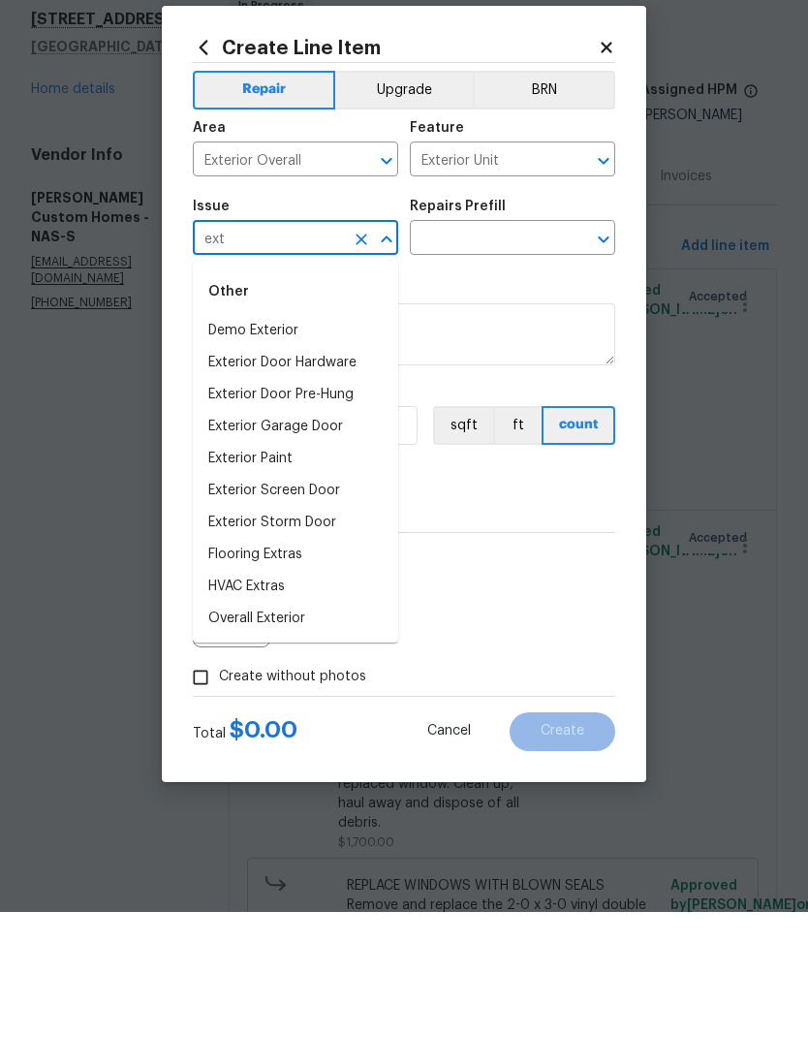
click at [316, 728] on li "Overall Exterior" at bounding box center [295, 744] width 205 height 32
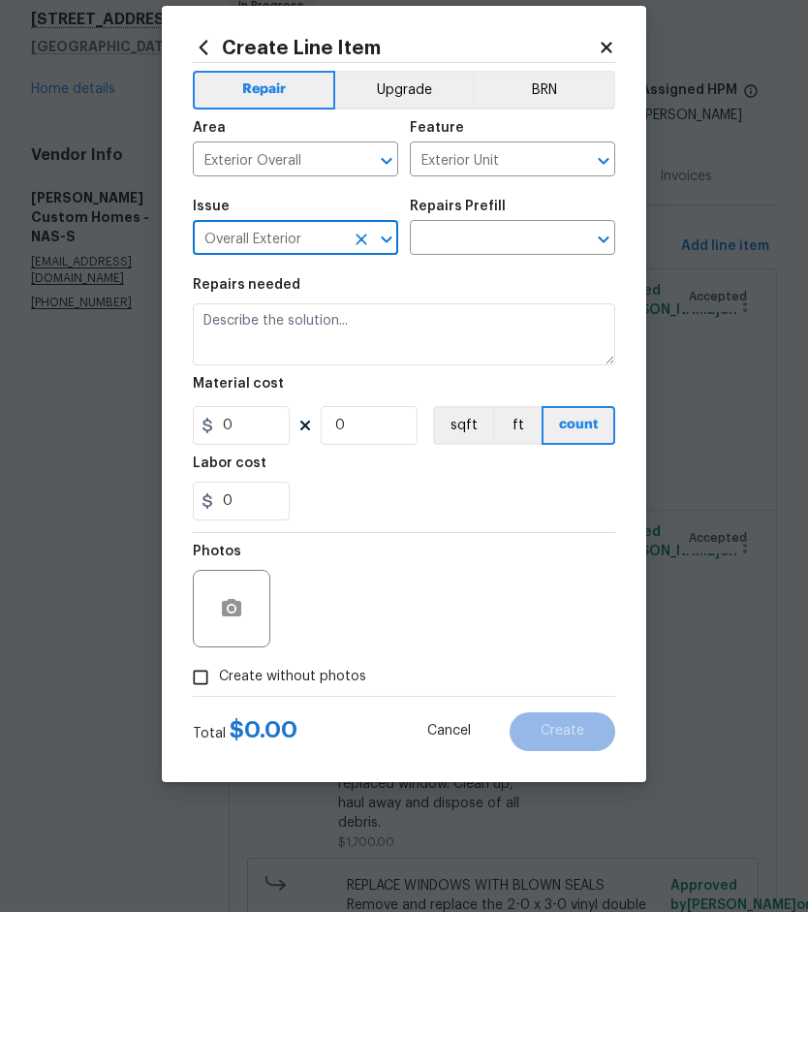
click at [598, 353] on icon "Open" at bounding box center [603, 364] width 23 height 23
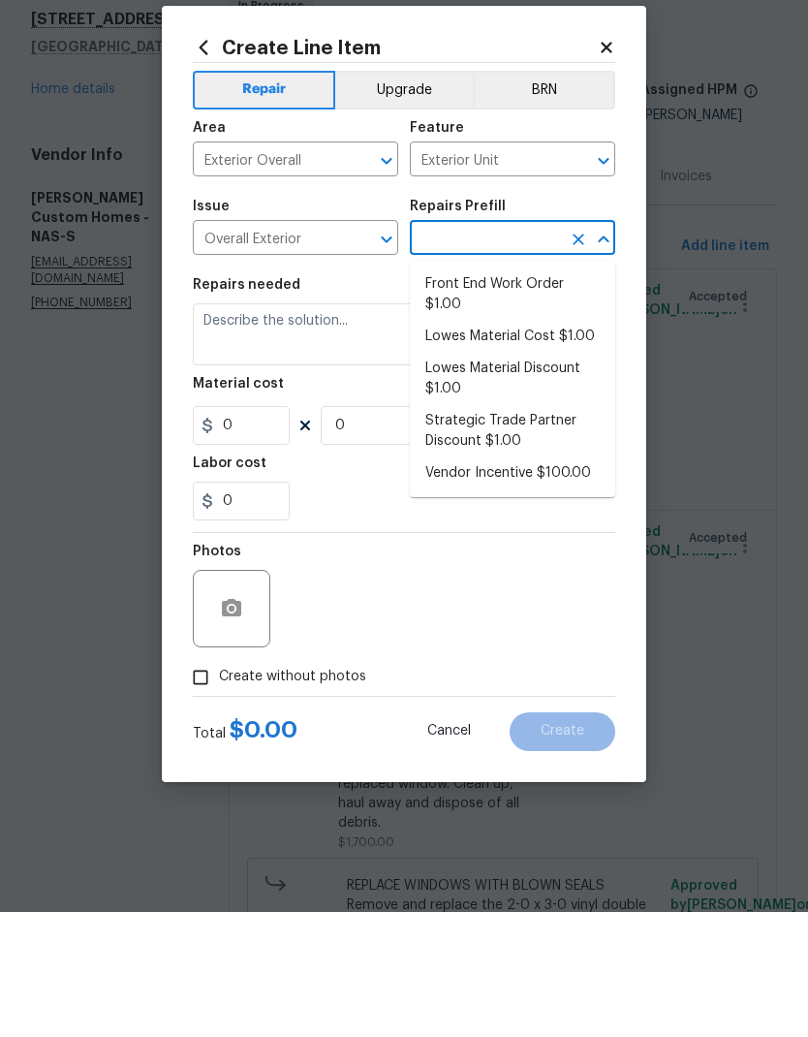
click at [384, 361] on icon "Open" at bounding box center [386, 364] width 11 height 7
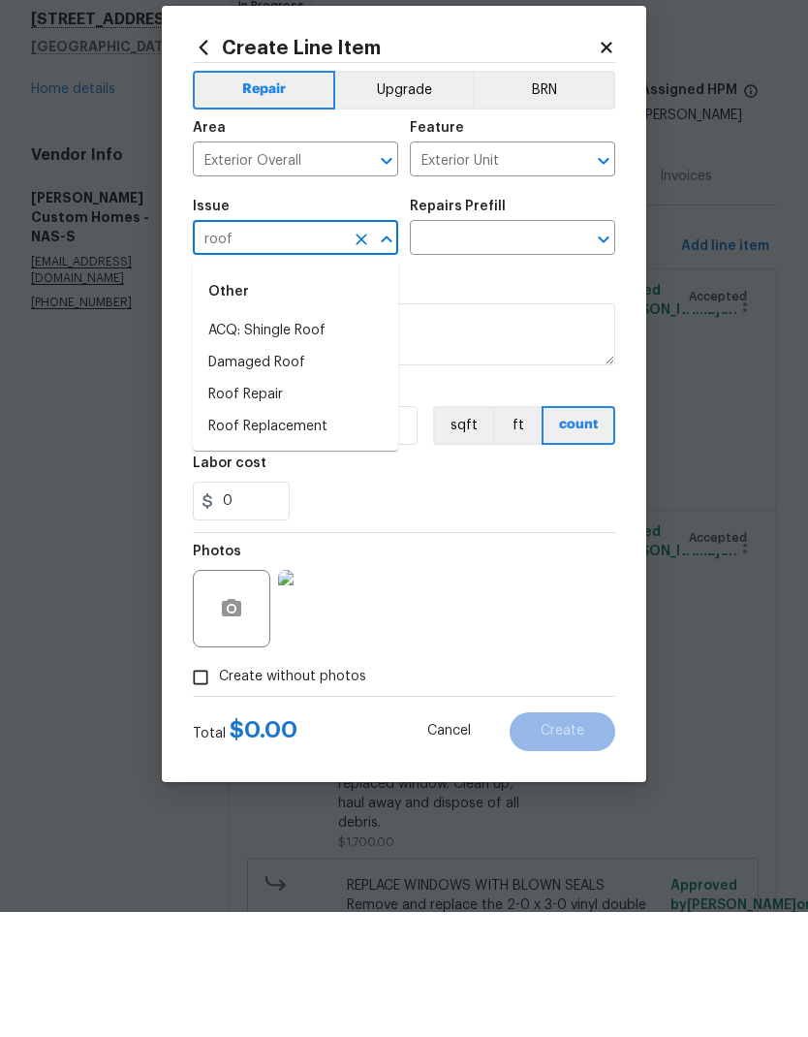
click at [298, 504] on li "Roof Repair" at bounding box center [295, 520] width 205 height 32
type input "Roof Repair"
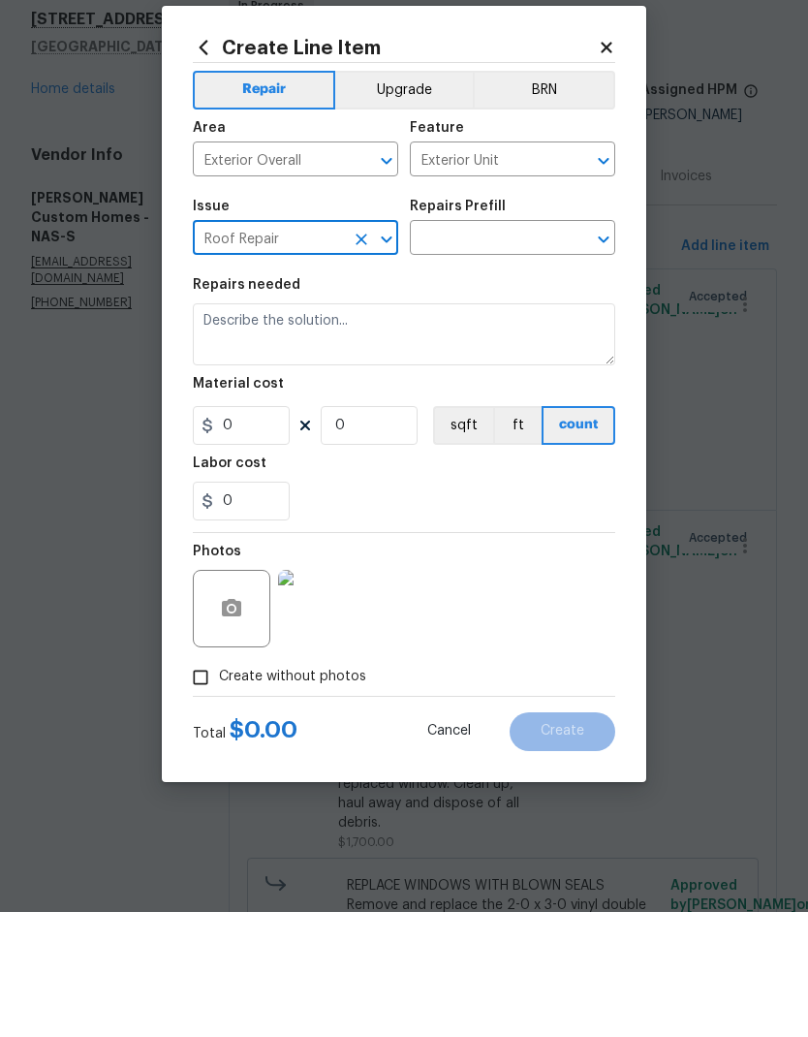
click at [599, 353] on icon "Open" at bounding box center [603, 364] width 23 height 23
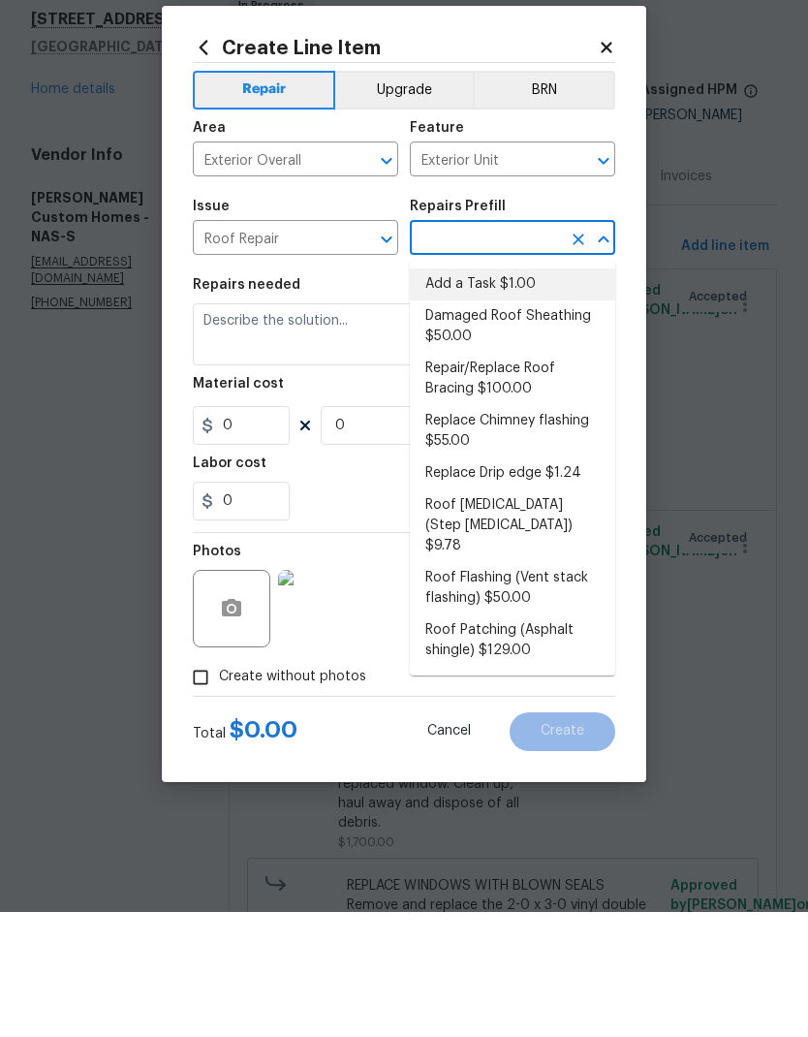
click at [539, 393] on li "Add a Task $1.00" at bounding box center [512, 409] width 205 height 32
type input "Add a Task $1.00"
type input "[PERSON_NAME] and Trim"
type textarea "HPM to detail"
type input "1"
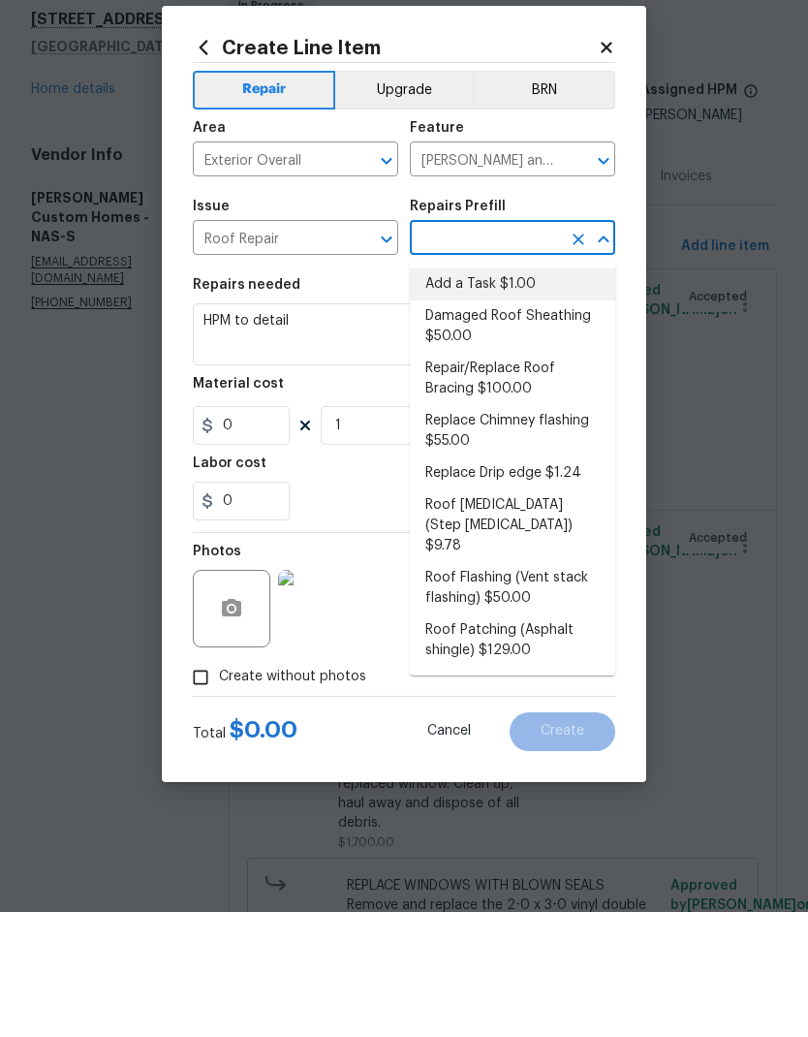
type input "Add a Task $1.00"
type input "1"
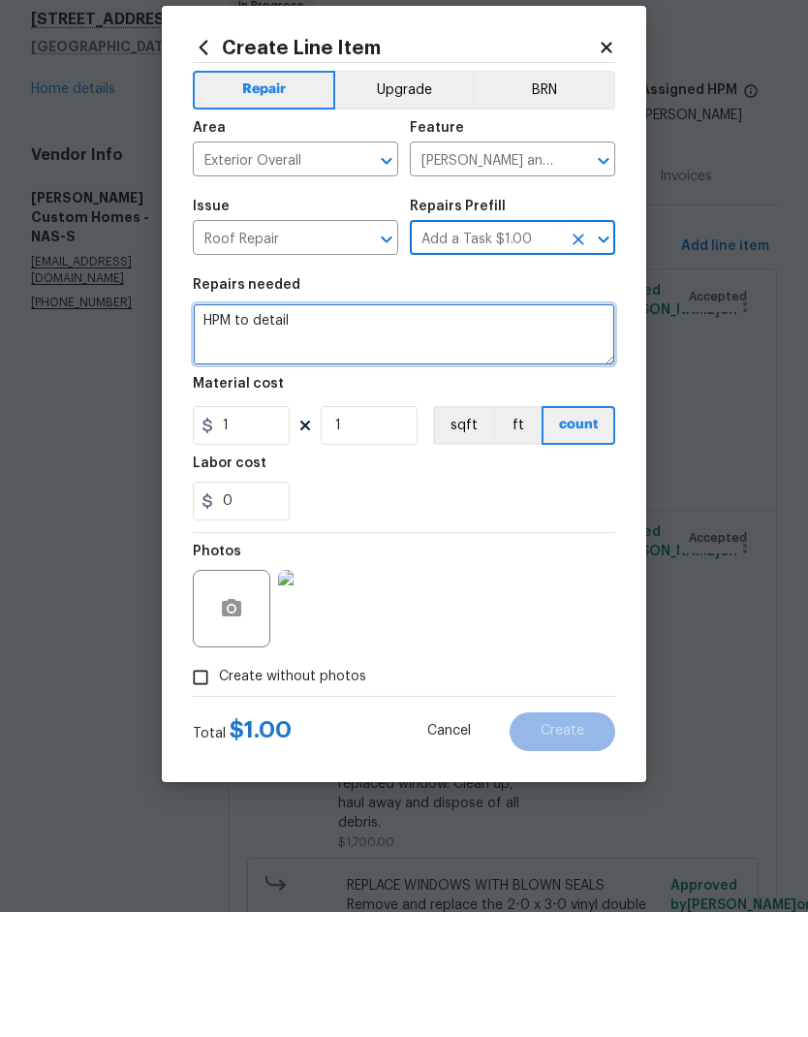
click at [303, 428] on textarea "HPM to detail" at bounding box center [404, 459] width 422 height 62
click at [251, 428] on textarea "HPM to detail" at bounding box center [404, 459] width 422 height 62
click at [257, 428] on textarea "HPM to detail" at bounding box center [404, 459] width 422 height 62
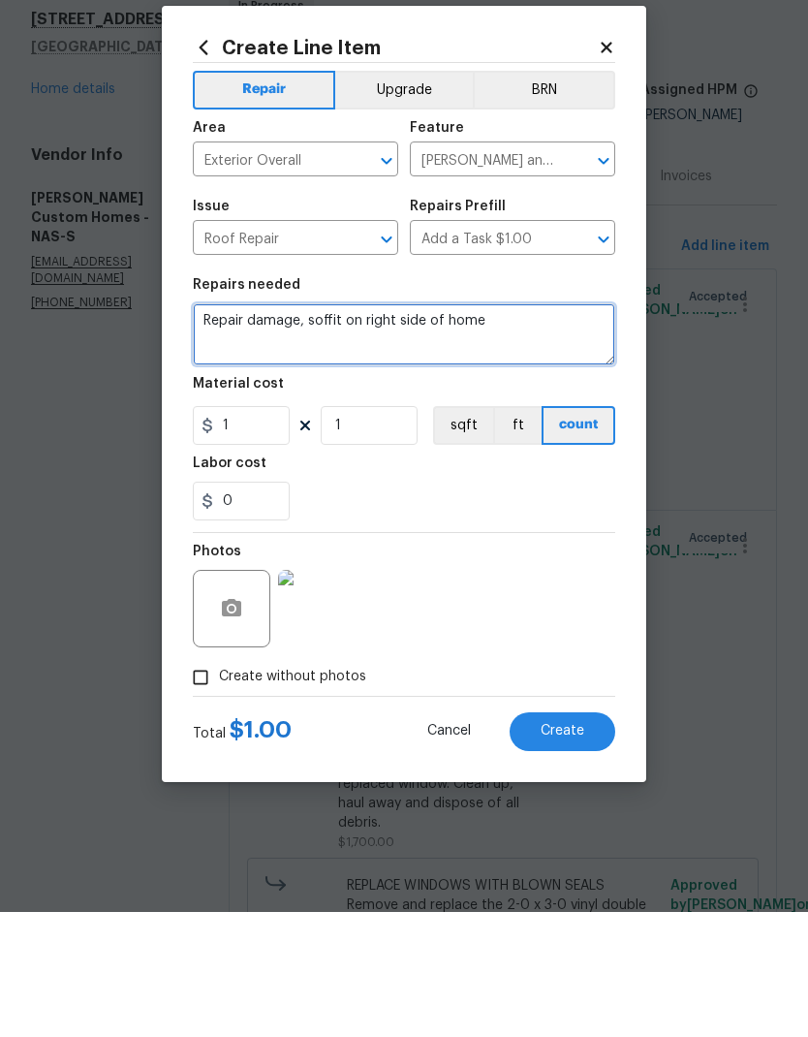
type textarea "Repair damage, soffit on right side of home"
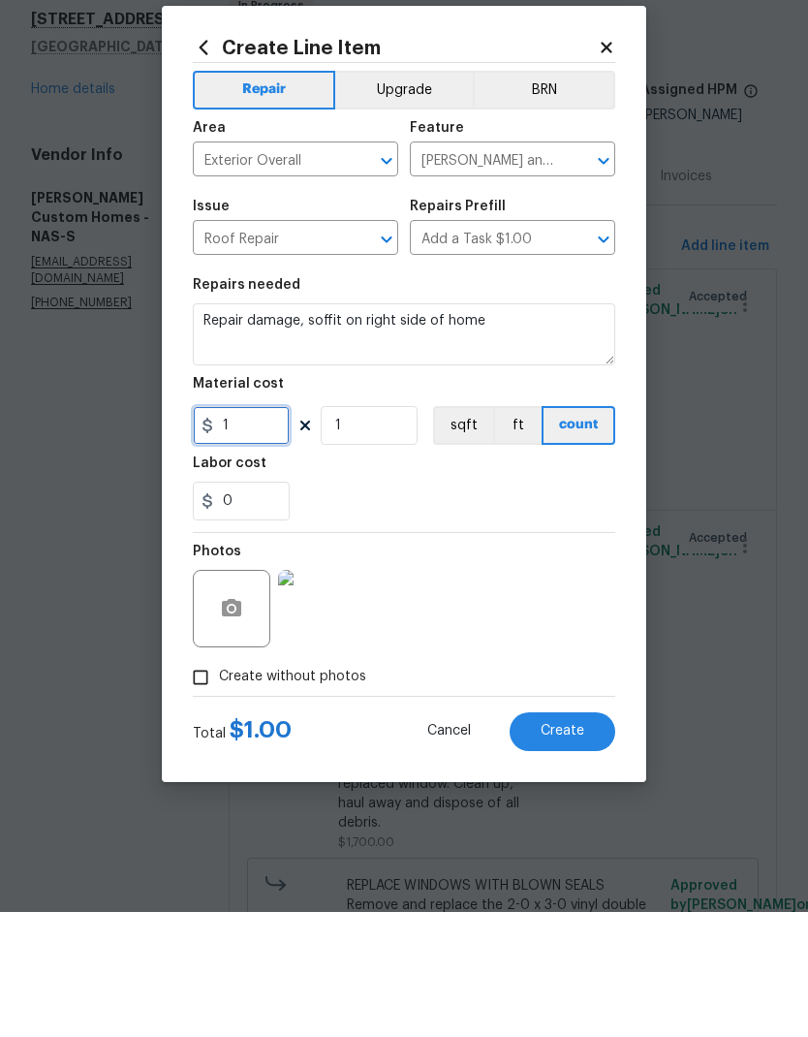
click at [252, 531] on input "1" at bounding box center [241, 550] width 97 height 39
type input "175"
click at [462, 487] on section "Repairs needed Repair damage, soffit on right side of home Material cost 175 1 …" at bounding box center [404, 524] width 422 height 266
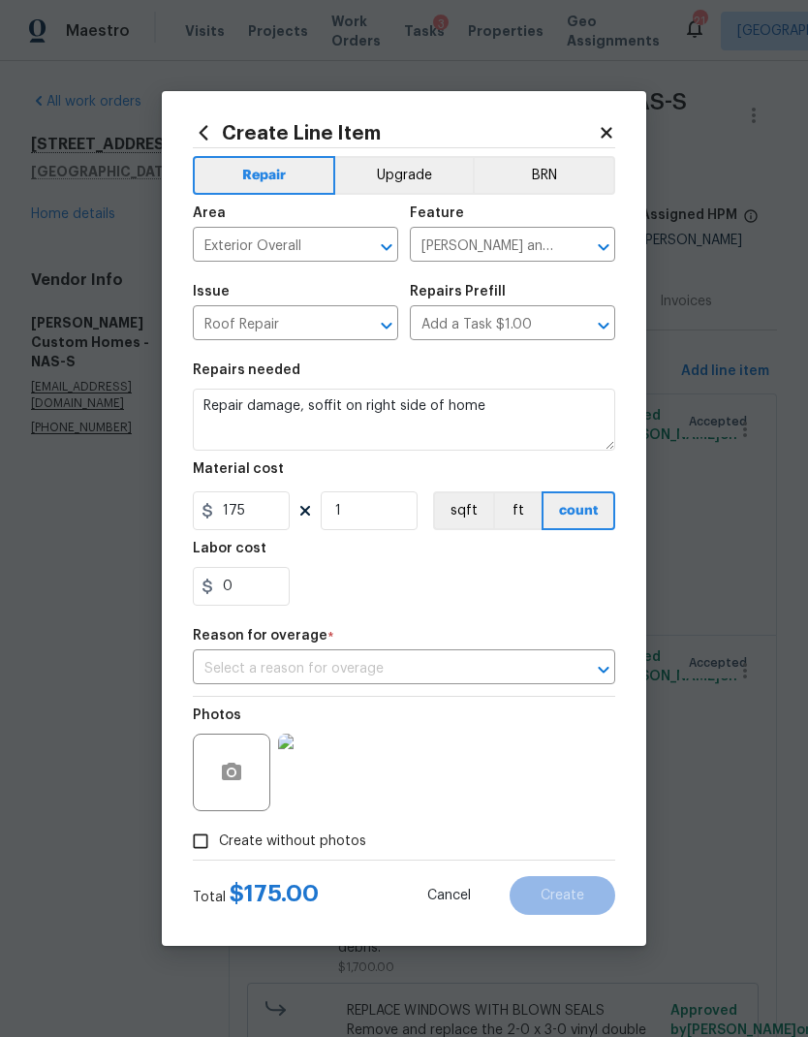
click at [404, 673] on input "text" at bounding box center [377, 669] width 368 height 30
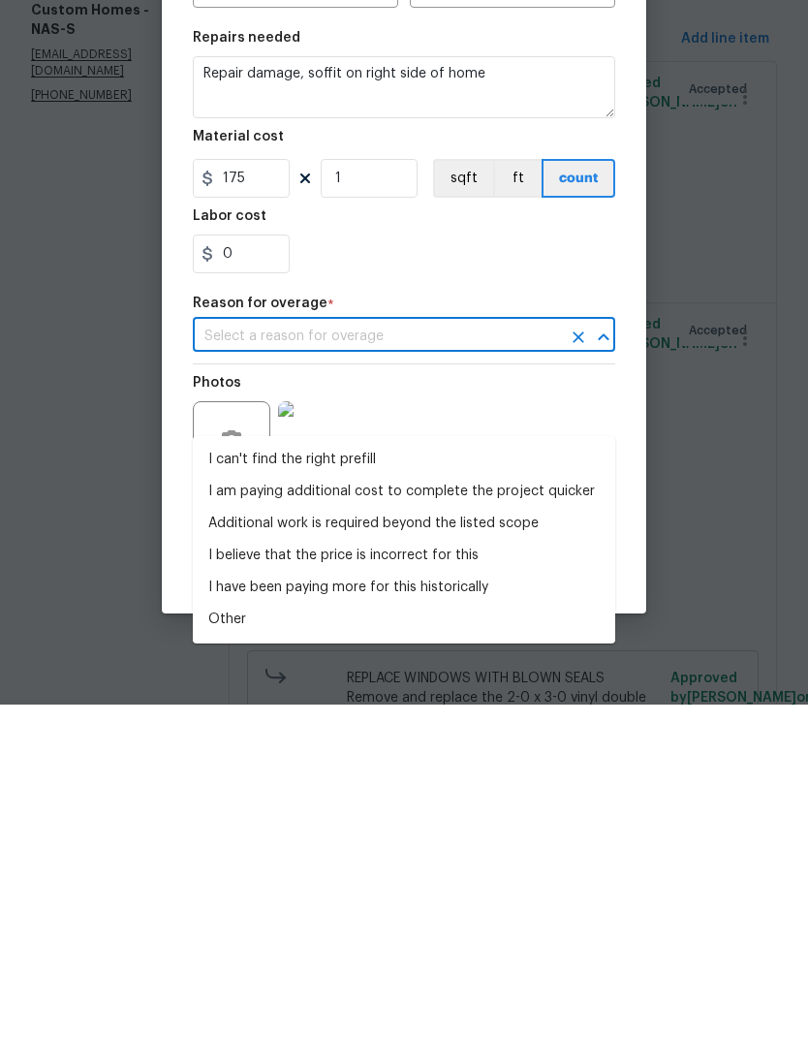
click at [324, 776] on li "I can't find the right prefill" at bounding box center [404, 792] width 422 height 32
type input "I can't find the right prefill"
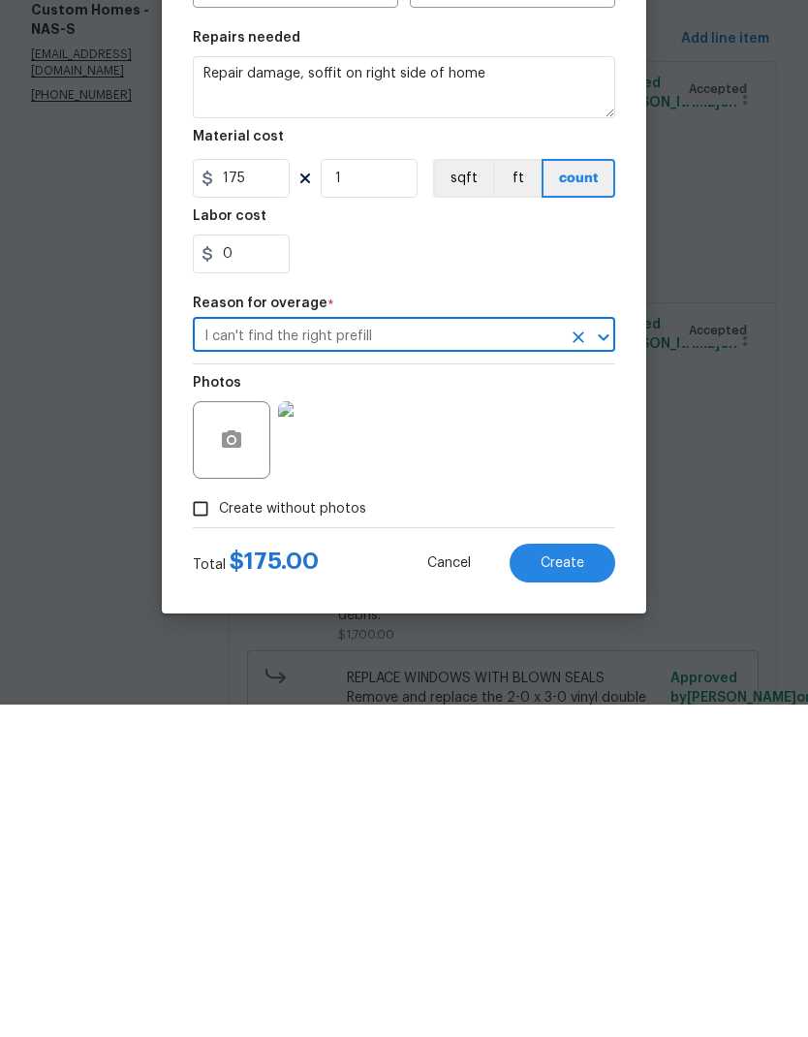
click at [566, 889] on span "Create" at bounding box center [563, 896] width 44 height 15
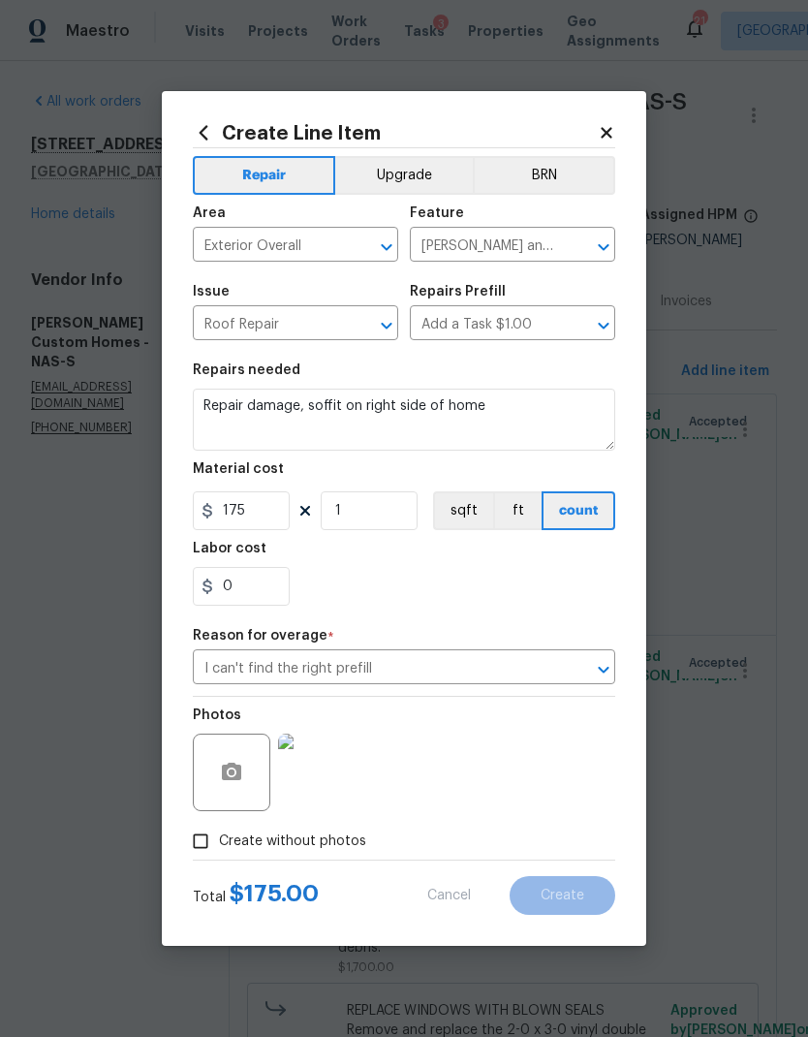
scroll to position [0, 0]
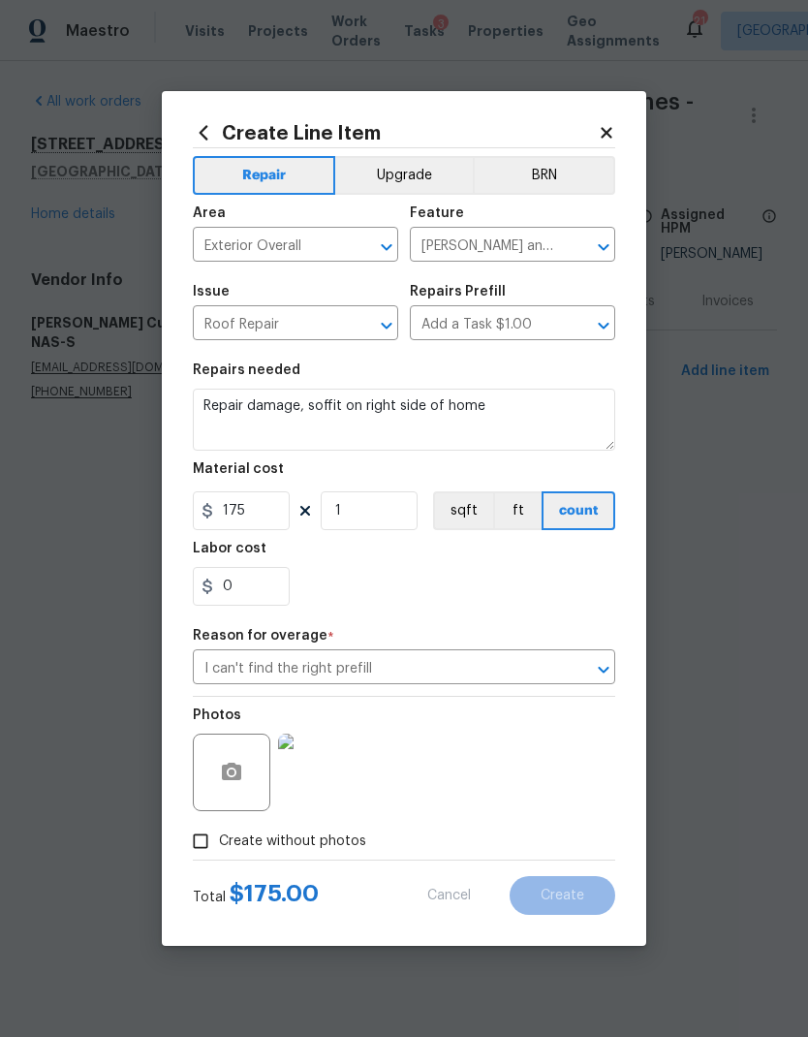
type input "0"
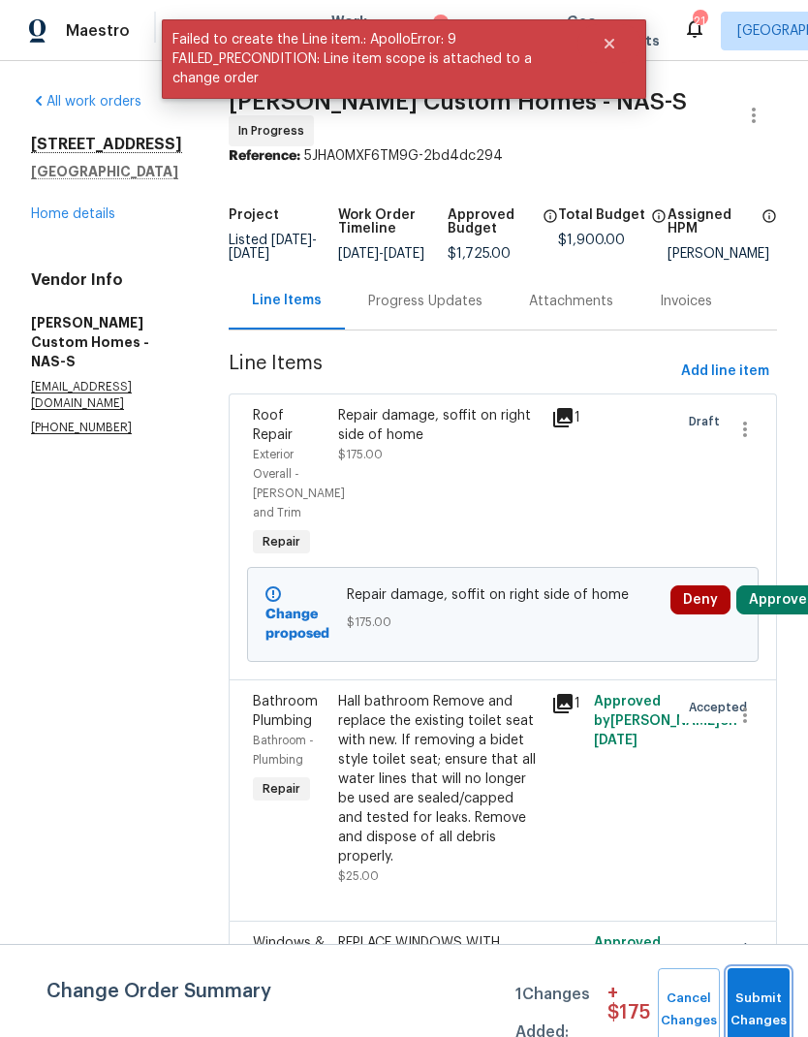
click at [772, 1017] on span "Submit Changes" at bounding box center [758, 1009] width 43 height 45
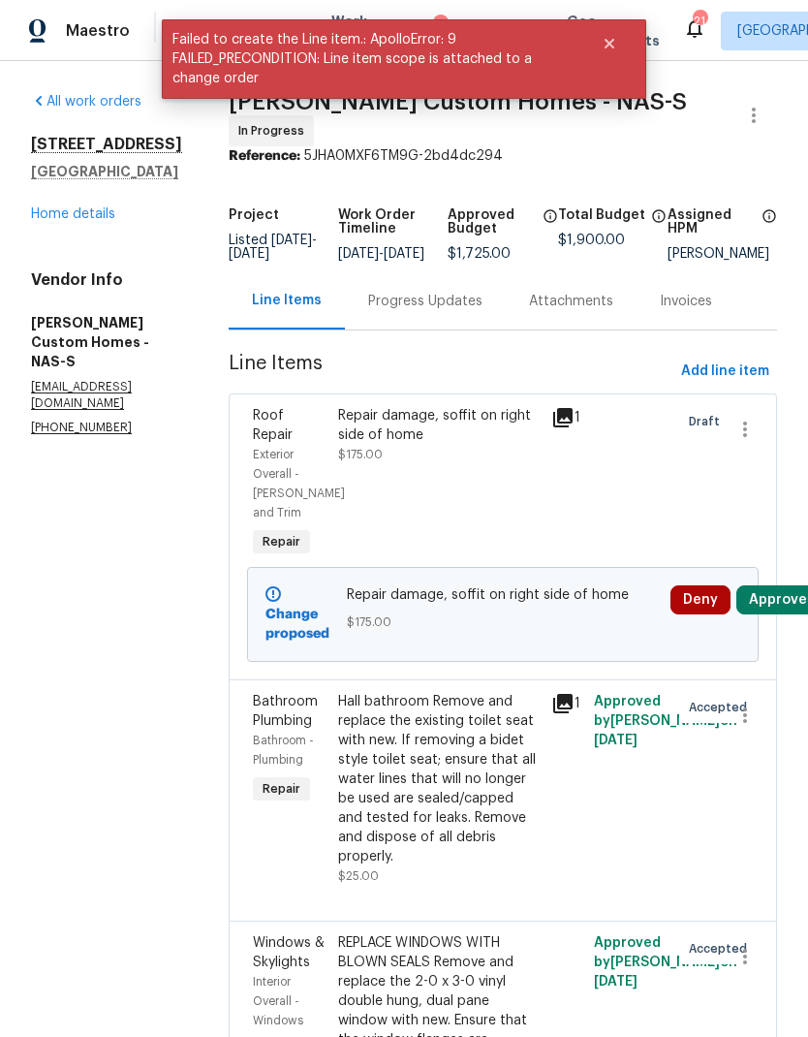
click at [786, 601] on button "Approve" at bounding box center [777, 599] width 83 height 29
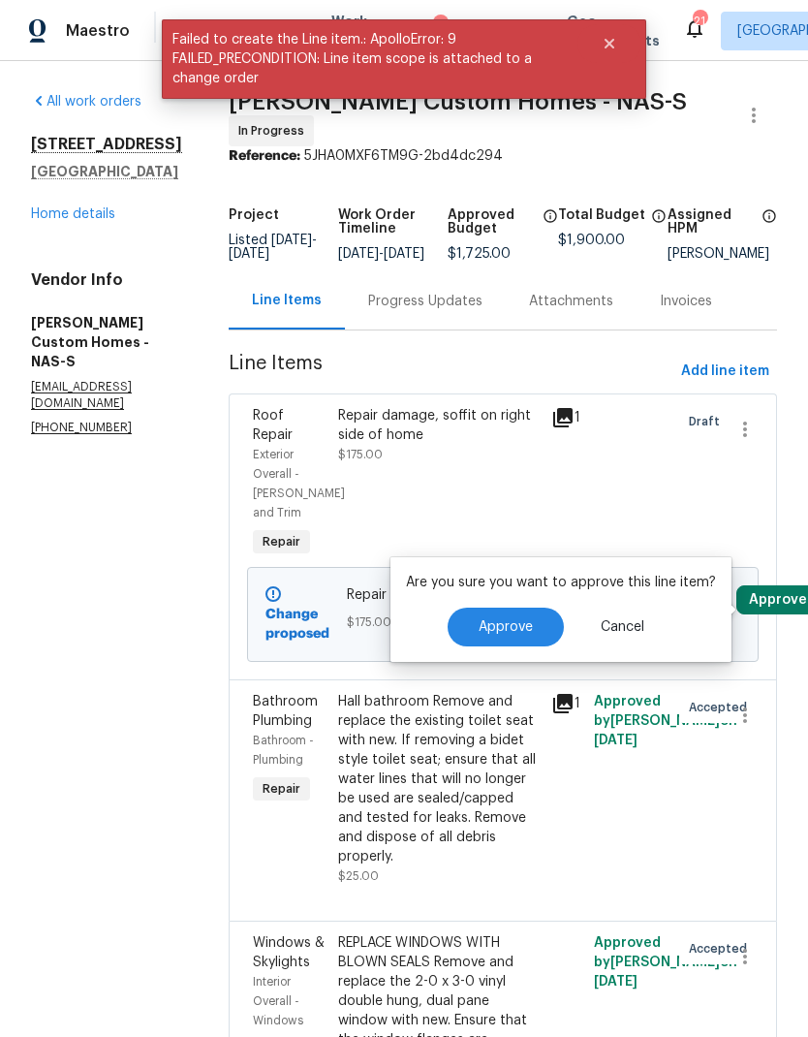
click at [519, 624] on span "Approve" at bounding box center [506, 627] width 54 height 15
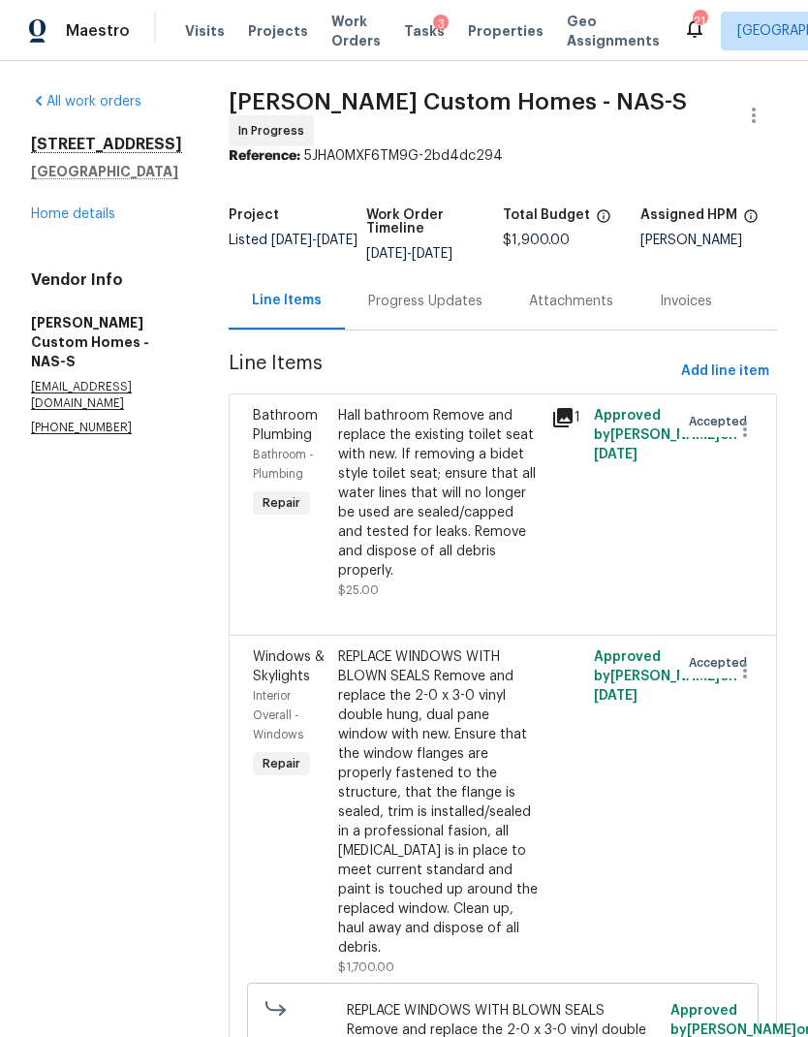
click at [92, 238] on div "All work orders [STREET_ADDRESS] Home details Vendor Info [PERSON_NAME] Custom …" at bounding box center [106, 264] width 151 height 344
click at [95, 219] on link "Home details" at bounding box center [73, 214] width 84 height 14
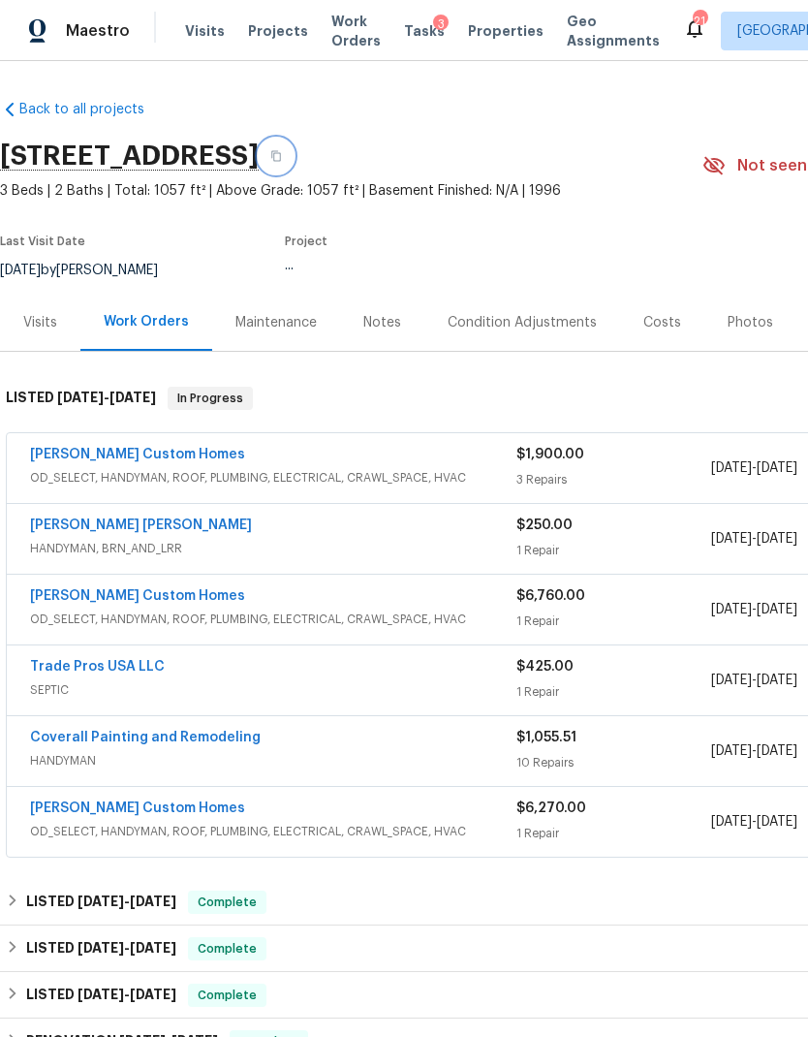
click at [294, 167] on button "button" at bounding box center [276, 156] width 35 height 35
